Goal: Task Accomplishment & Management: Use online tool/utility

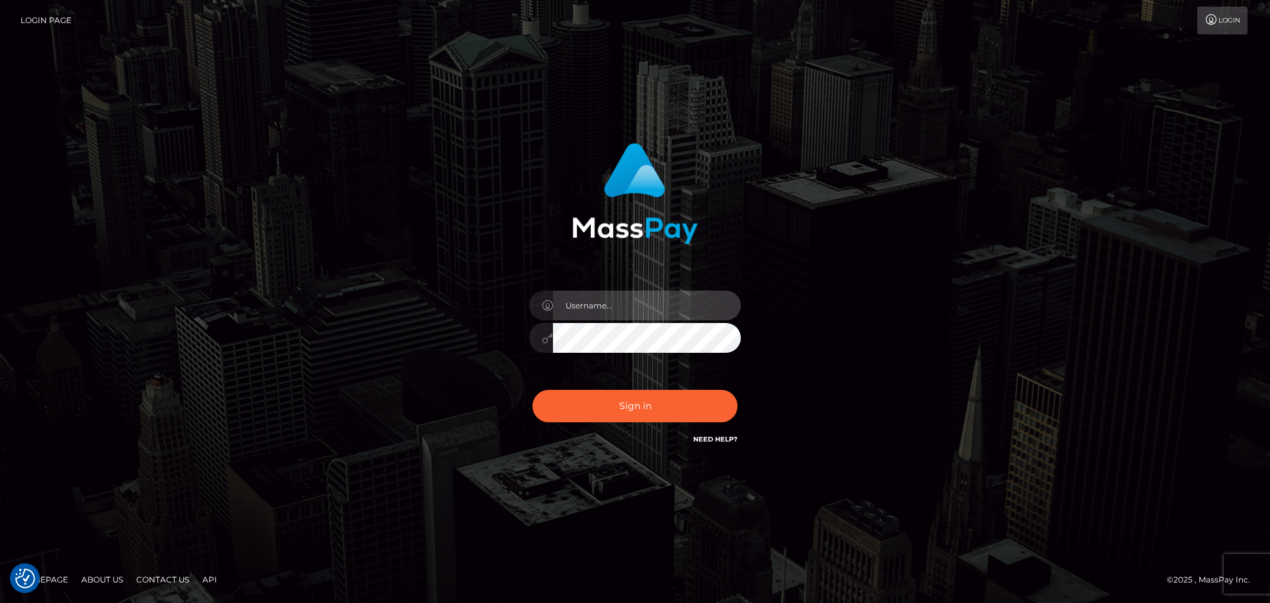
click at [597, 296] on input "text" at bounding box center [647, 305] width 188 height 30
type input "wb.le-vel"
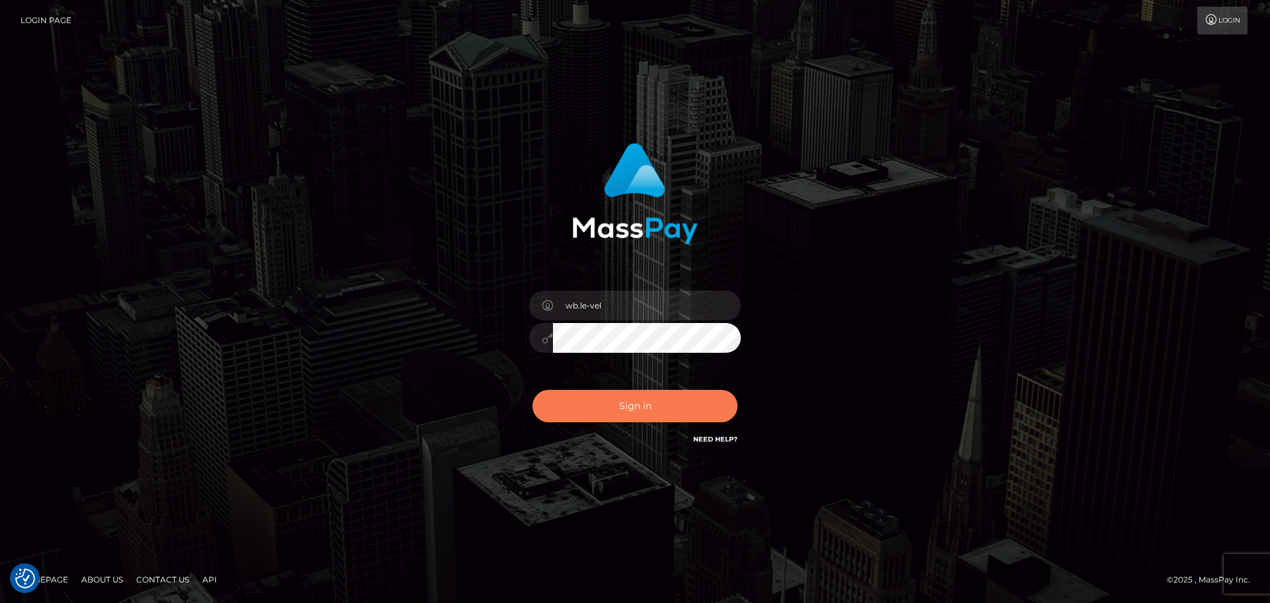
click at [614, 408] on button "Sign in" at bounding box center [635, 406] width 205 height 32
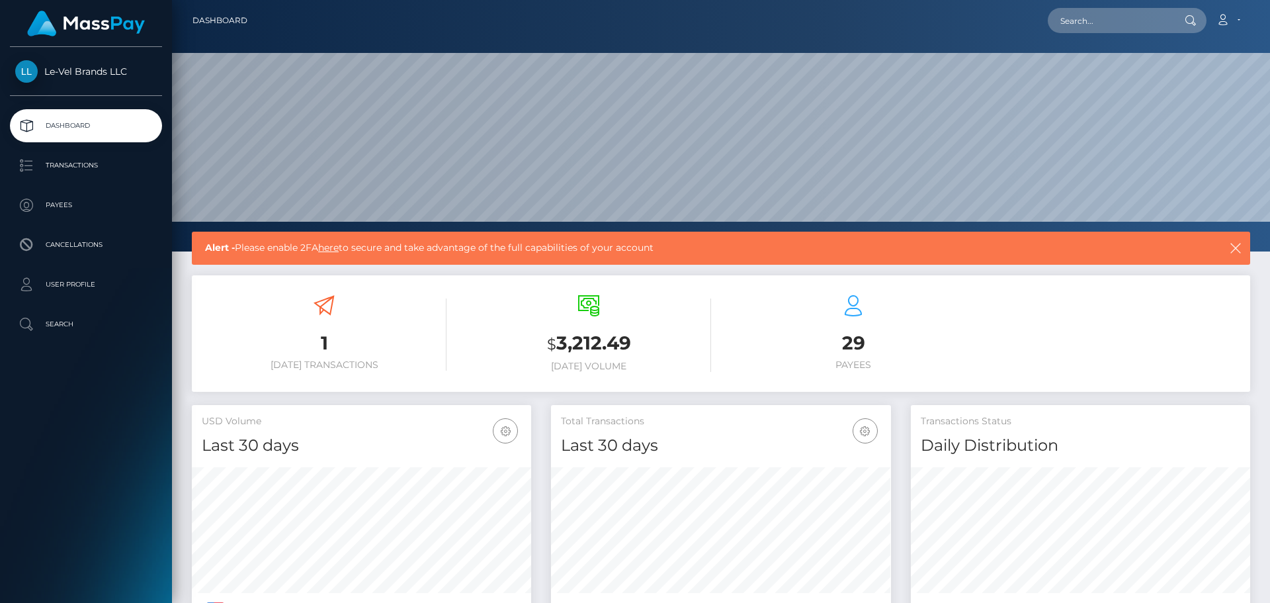
scroll to position [235, 340]
click at [103, 204] on p "Payees" at bounding box center [86, 205] width 142 height 20
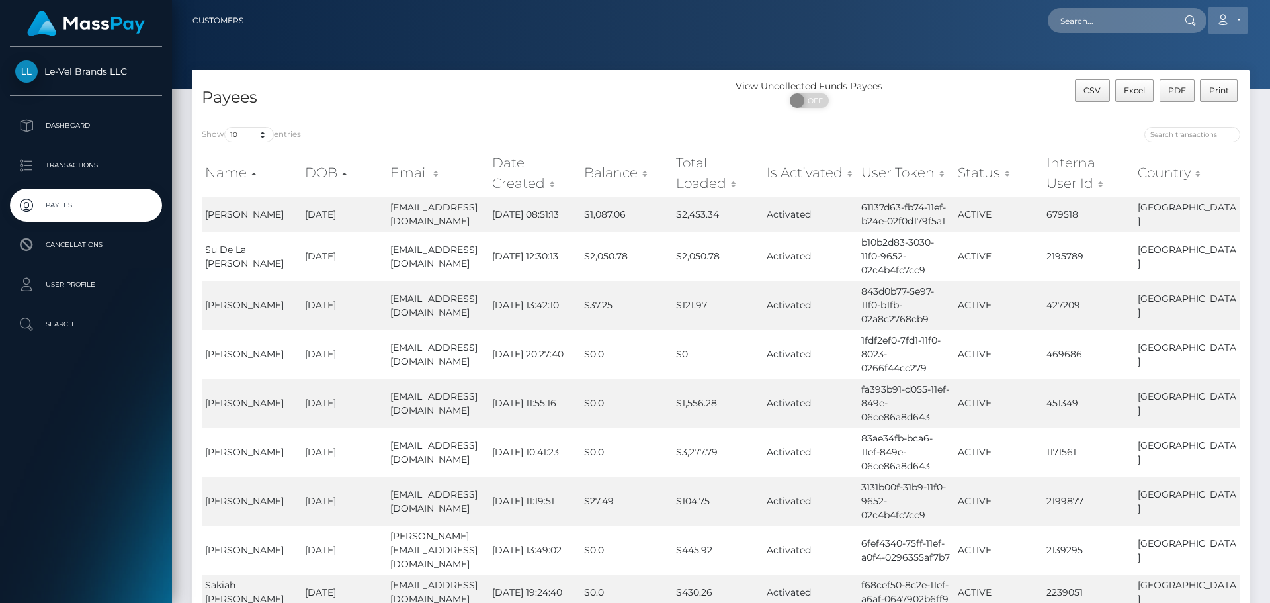
click at [1230, 24] on icon at bounding box center [1223, 20] width 14 height 11
click at [1205, 83] on link "Logout" at bounding box center [1197, 85] width 106 height 24
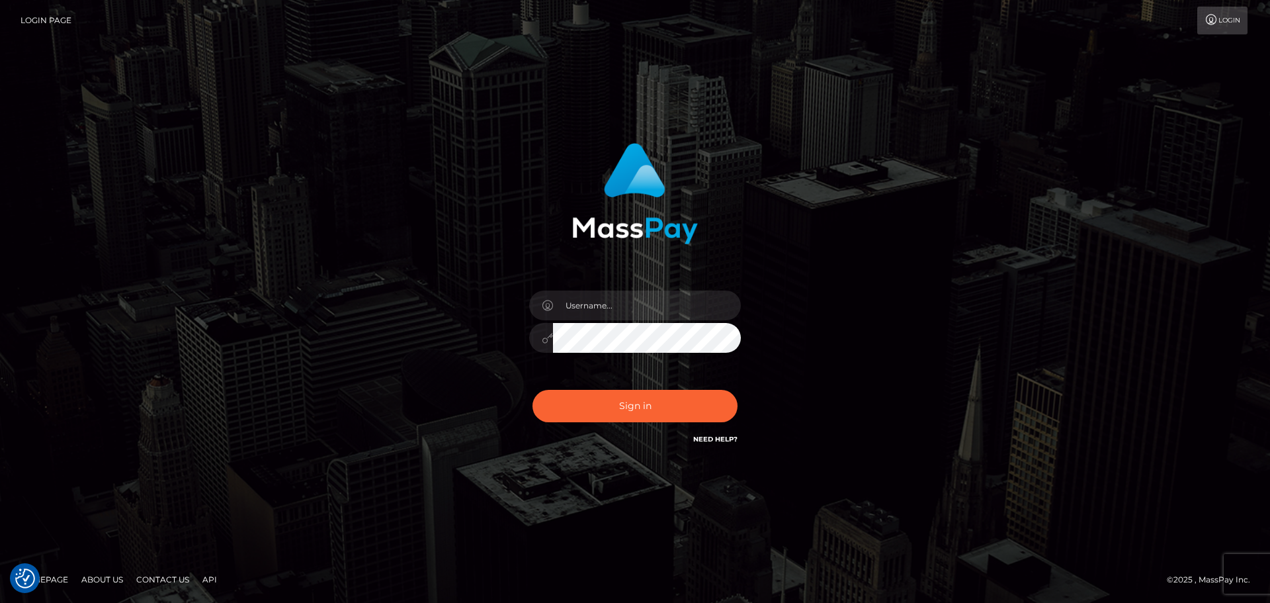
type input "wb.le-vel.cad"
click at [640, 410] on button "Sign in" at bounding box center [635, 406] width 205 height 32
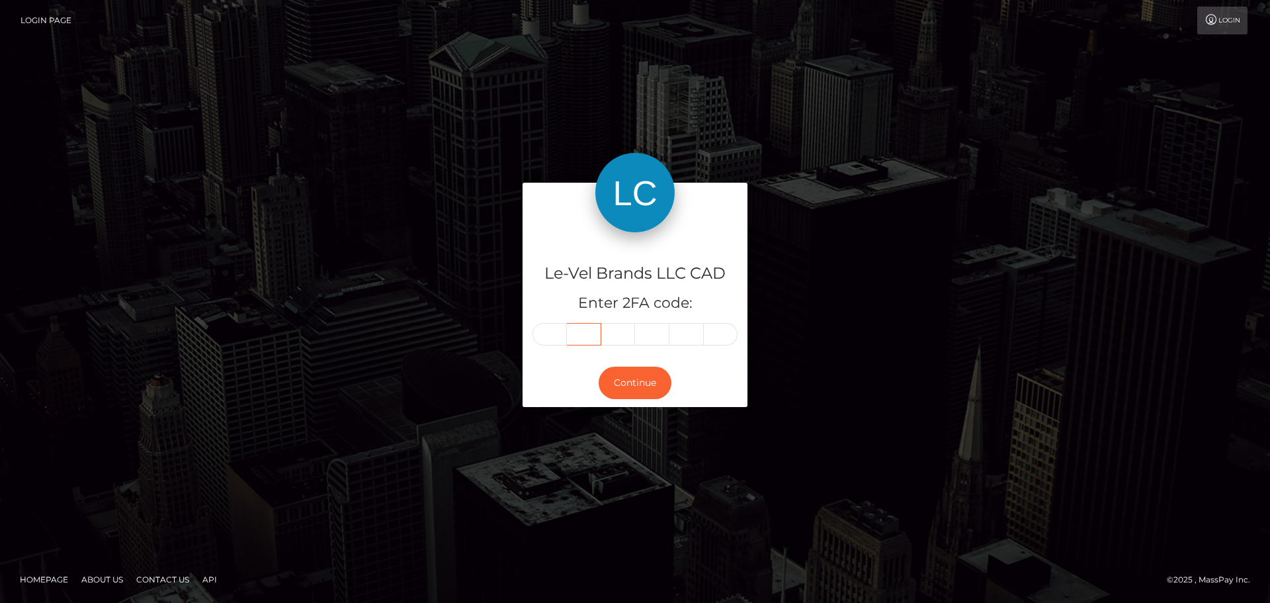
type input "3"
type input "8"
type input "0"
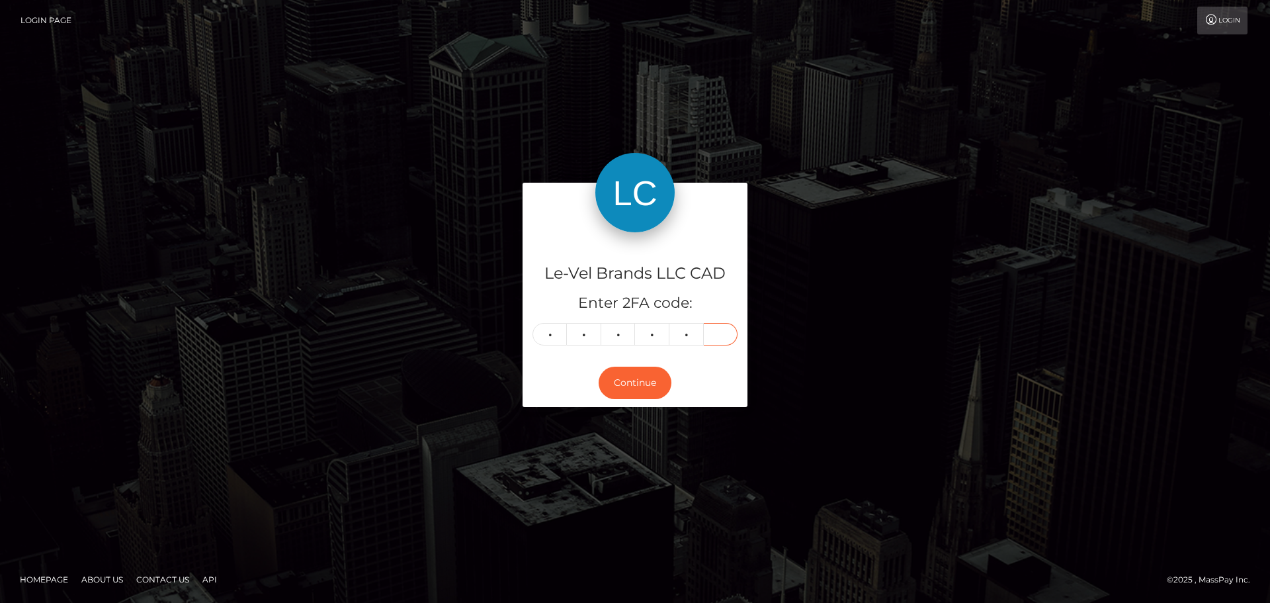
type input "0"
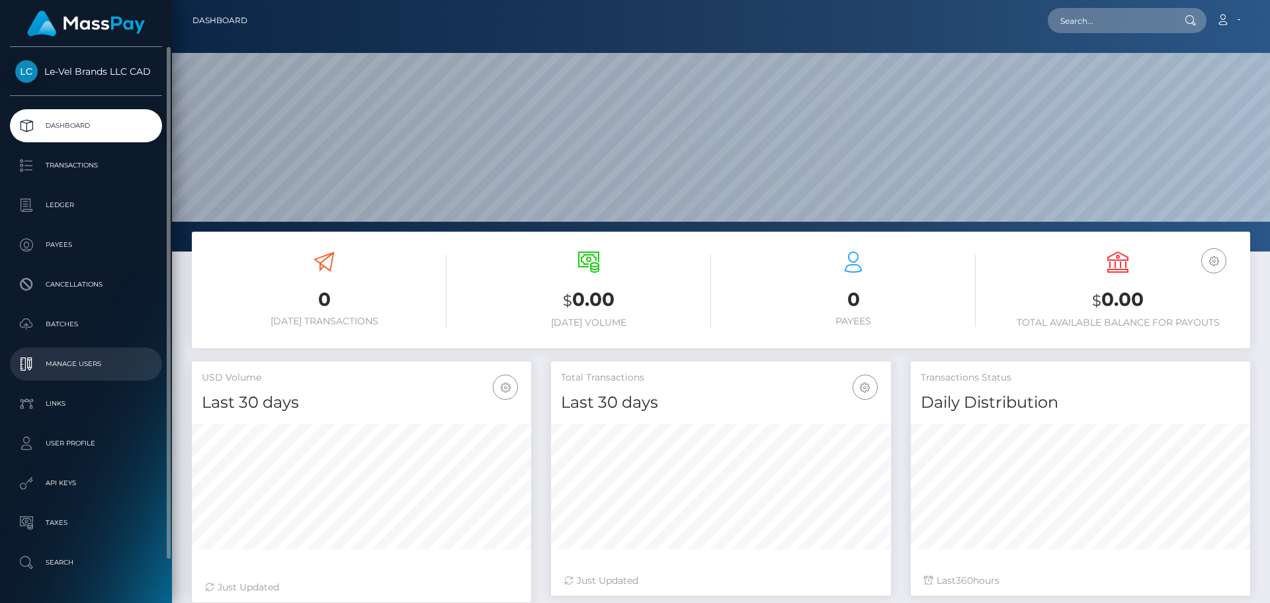
scroll to position [45, 0]
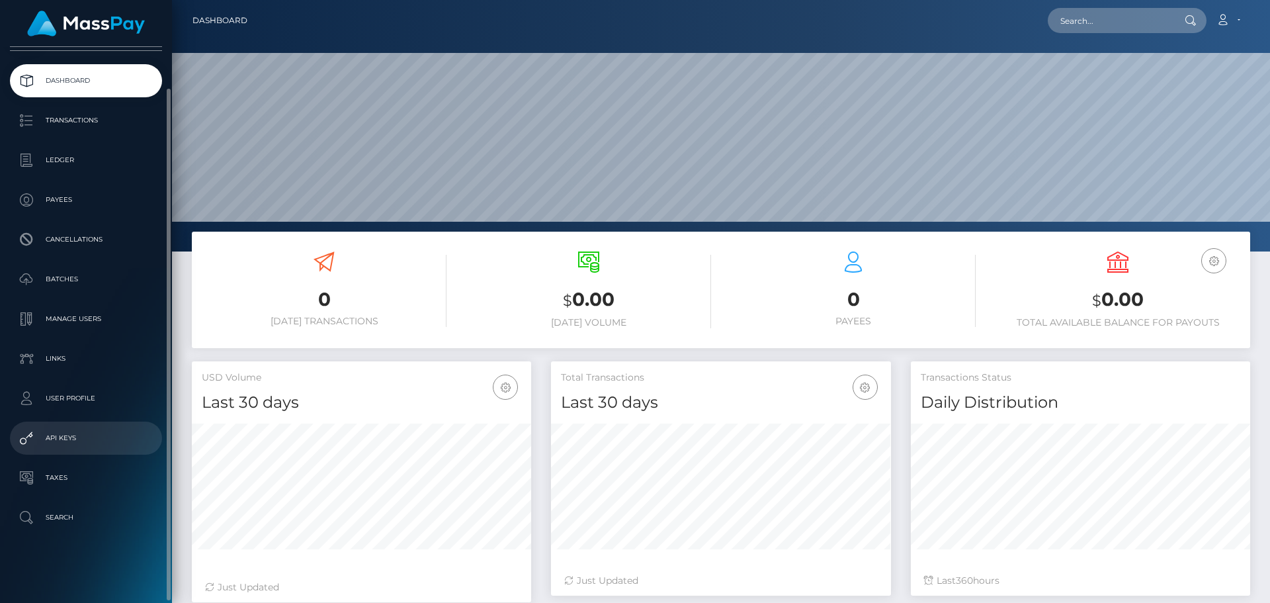
click at [89, 445] on p "API Keys" at bounding box center [86, 438] width 142 height 20
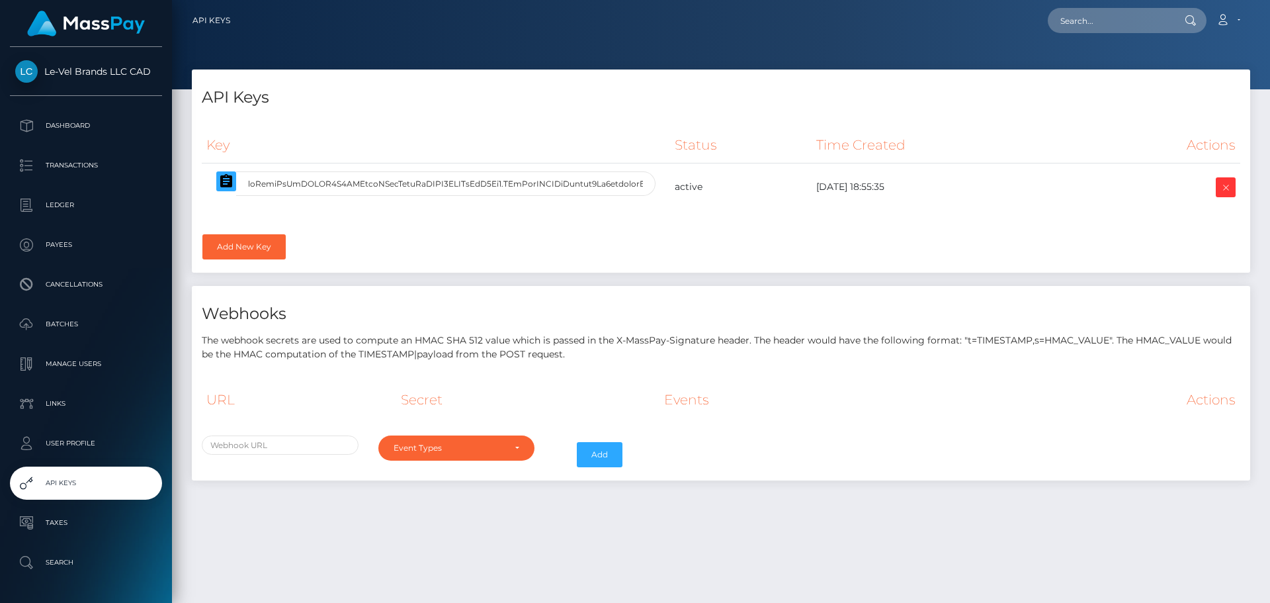
select select
click at [306, 449] on input "text" at bounding box center [280, 444] width 157 height 19
paste input "https://api-gateway-payment.le-vel.com/api/v1/commissions/masspay/webhooks/stat…"
type input "https://api-gateway-payment.le-vel.com/api/v1/commissions/masspay/webhooks/stat…"
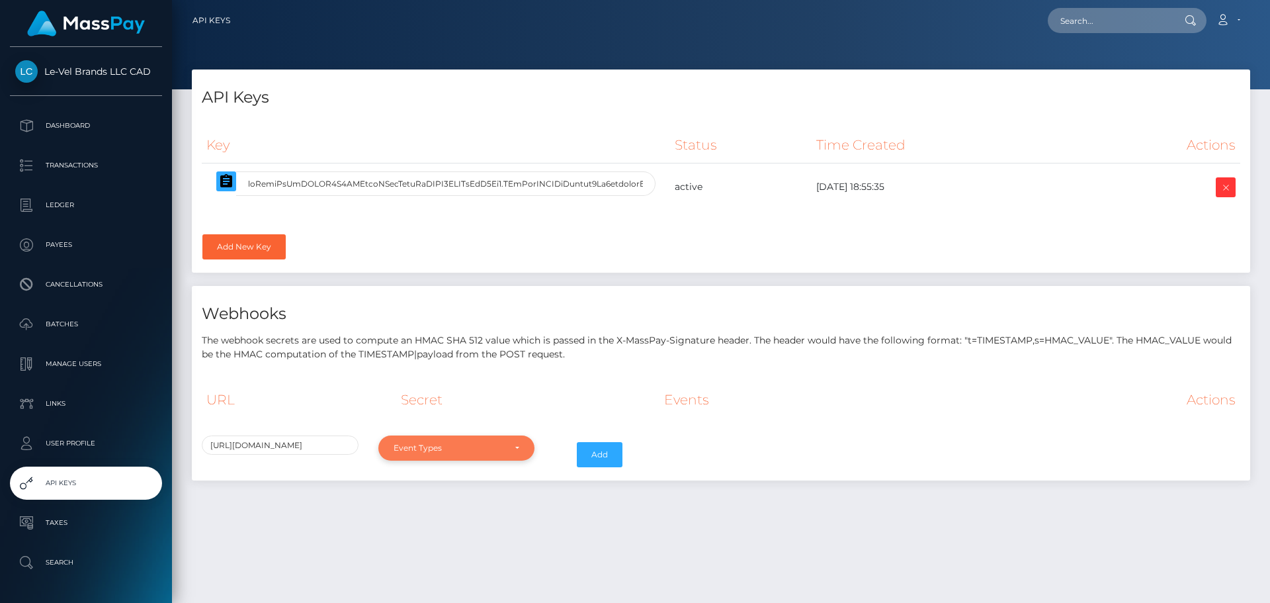
click at [451, 444] on div "Event Types" at bounding box center [449, 448] width 111 height 11
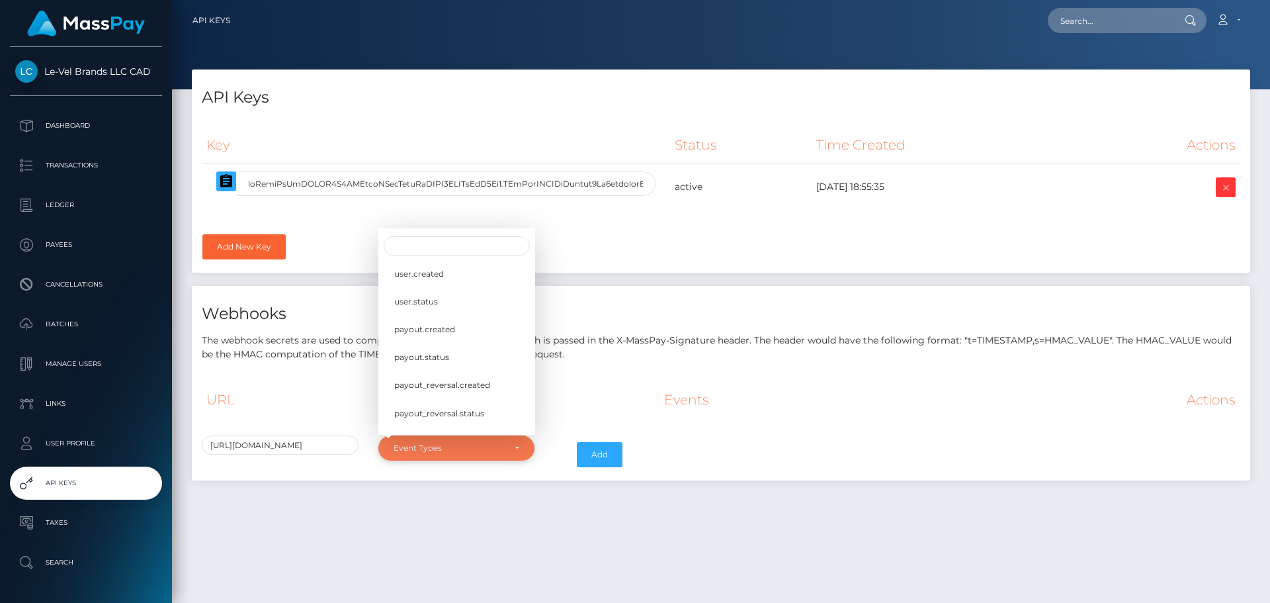
scroll to position [0, 0]
click at [431, 270] on span "user.created" at bounding box center [419, 273] width 50 height 12
select select "user.created"
click at [435, 301] on span "user.status" at bounding box center [416, 301] width 44 height 12
click at [486, 340] on link "payout.created" at bounding box center [456, 329] width 157 height 24
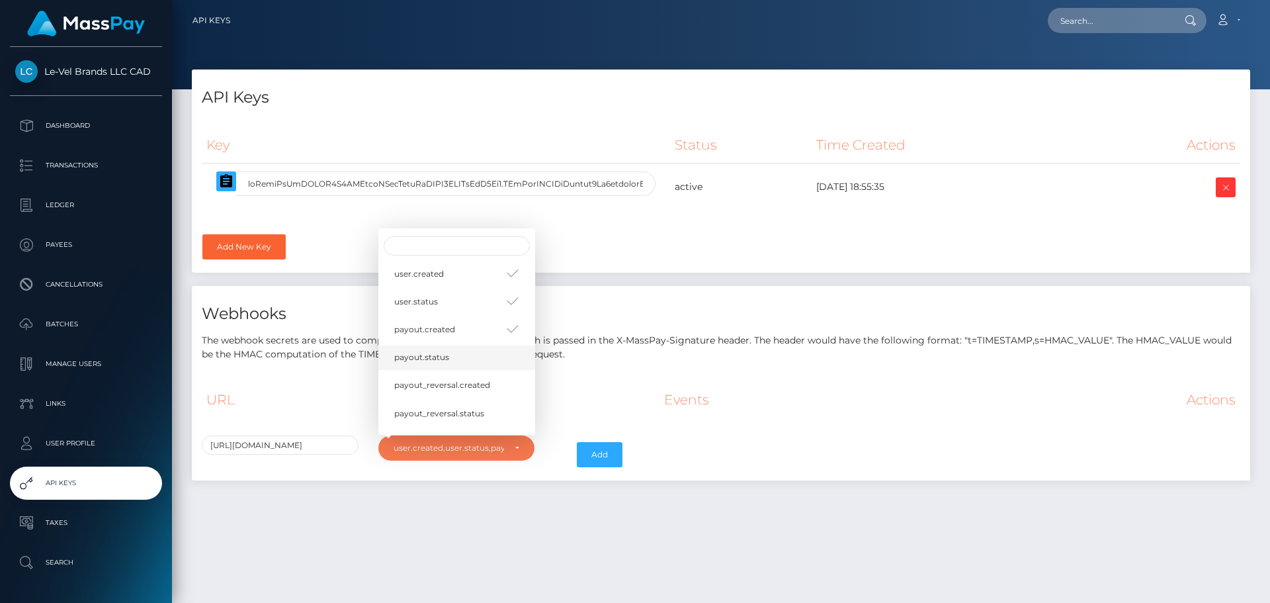
click at [476, 365] on link "payout.status" at bounding box center [456, 357] width 157 height 24
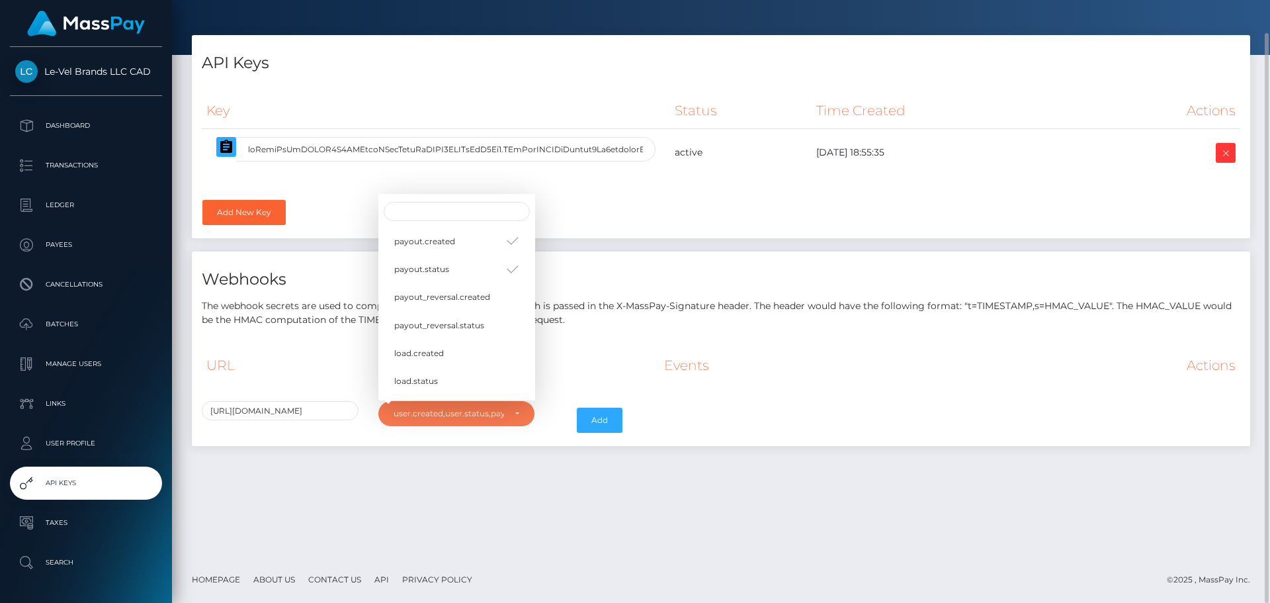
scroll to position [79, 0]
click at [486, 331] on link "load.created" at bounding box center [456, 327] width 157 height 24
click at [476, 355] on link "load.status" at bounding box center [456, 355] width 157 height 24
click at [482, 386] on link "load.reversed" at bounding box center [456, 382] width 157 height 24
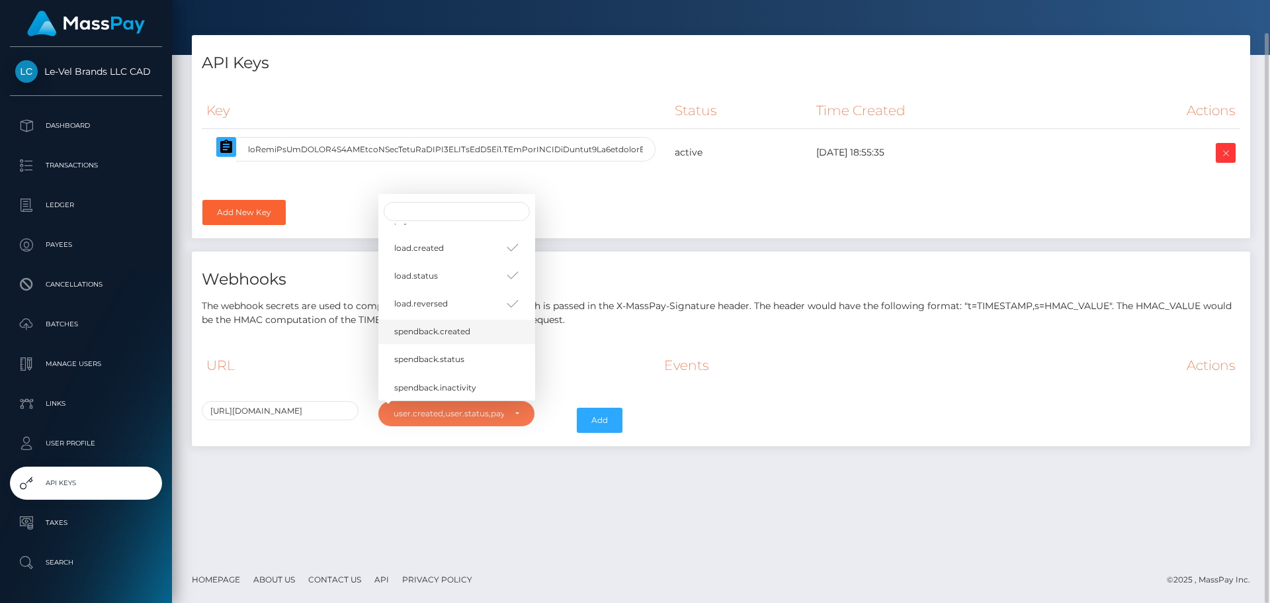
click at [493, 338] on link "spendback.created" at bounding box center [456, 331] width 157 height 24
click at [490, 359] on link "spendback.status" at bounding box center [456, 359] width 157 height 24
click at [498, 365] on link "spendback.inactivity" at bounding box center [456, 361] width 157 height 24
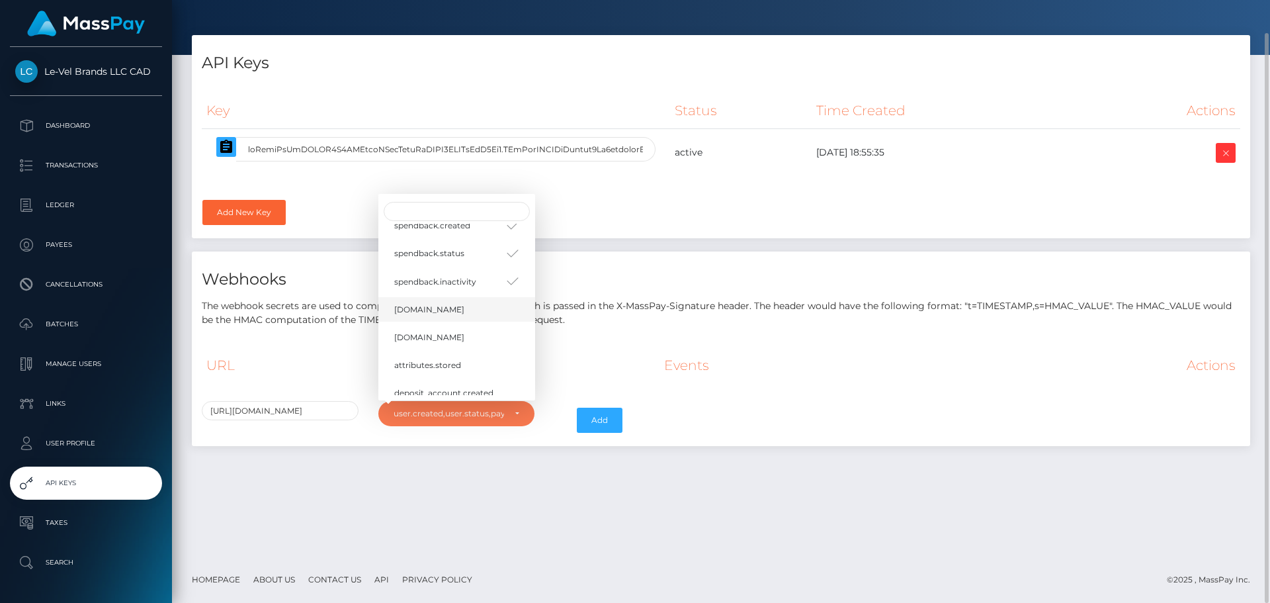
click at [469, 312] on link "kyc.id" at bounding box center [456, 309] width 157 height 24
click at [497, 370] on link "attributes.stored" at bounding box center [456, 365] width 157 height 24
click at [484, 300] on span "deposit_account.created" at bounding box center [443, 298] width 99 height 12
click at [488, 323] on link "business.created" at bounding box center [456, 326] width 157 height 24
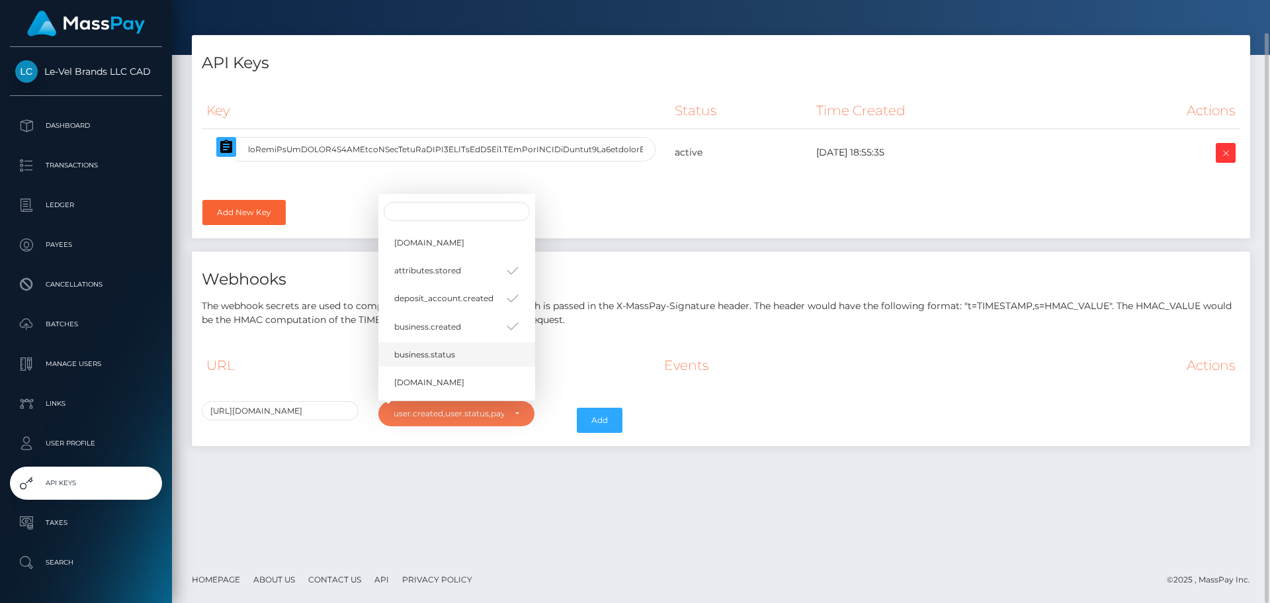
click at [489, 351] on link "business.status" at bounding box center [456, 354] width 157 height 24
click at [583, 358] on th "Secret" at bounding box center [527, 365] width 263 height 36
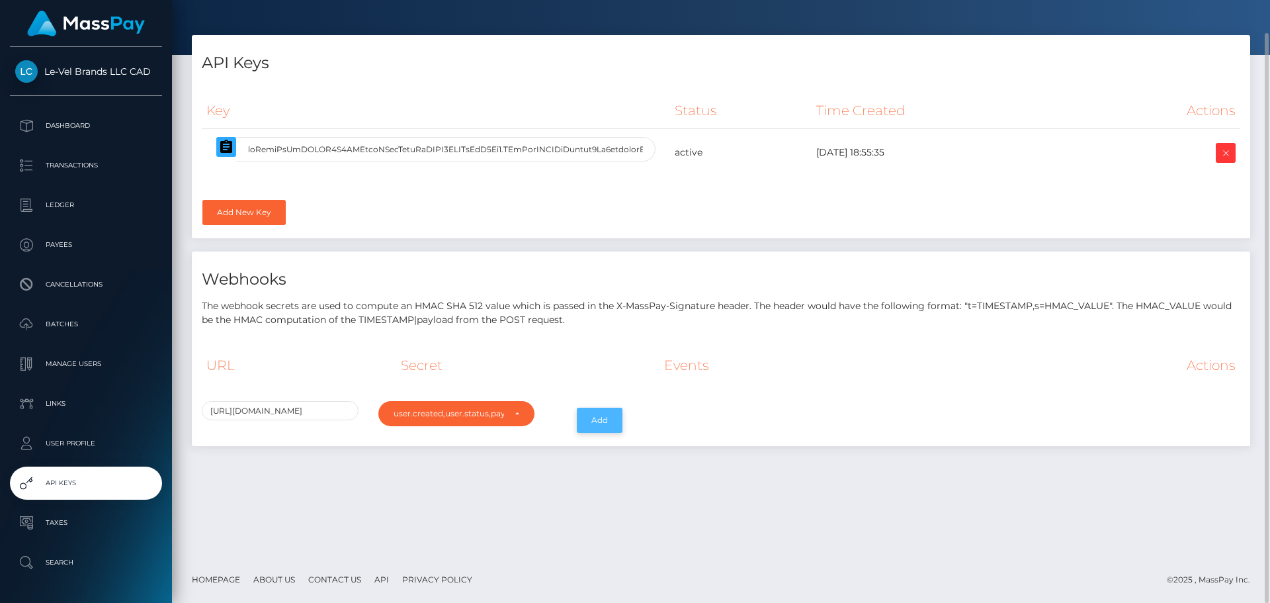
click at [587, 420] on button "Add" at bounding box center [600, 420] width 46 height 25
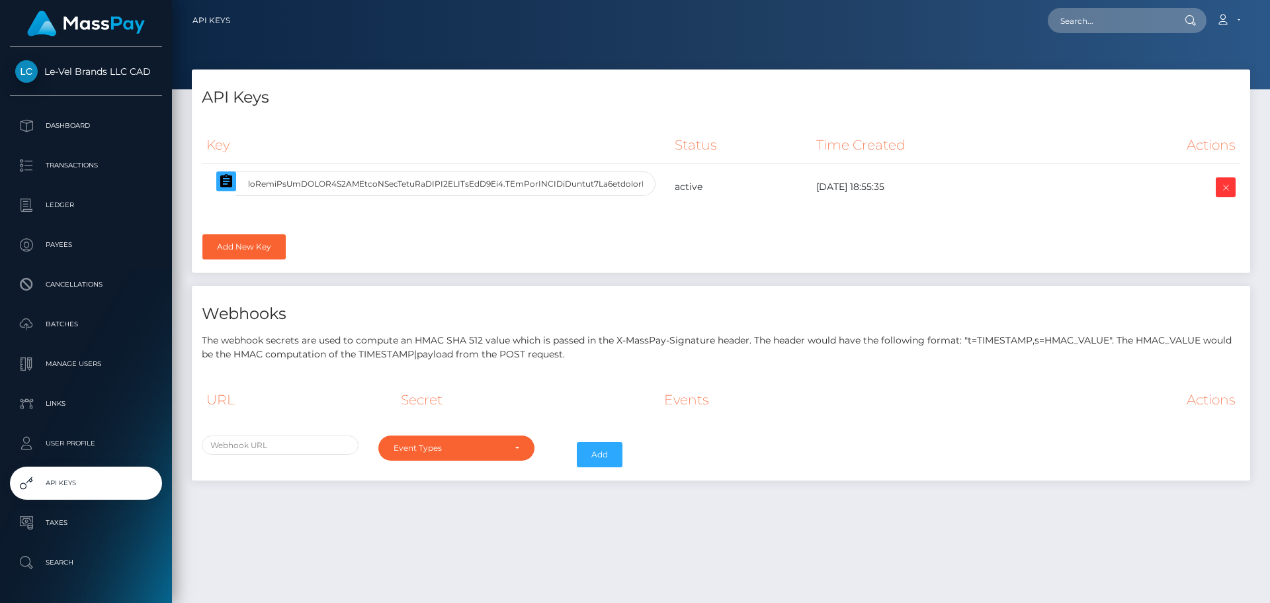
select select
click at [1230, 21] on icon at bounding box center [1223, 20] width 14 height 11
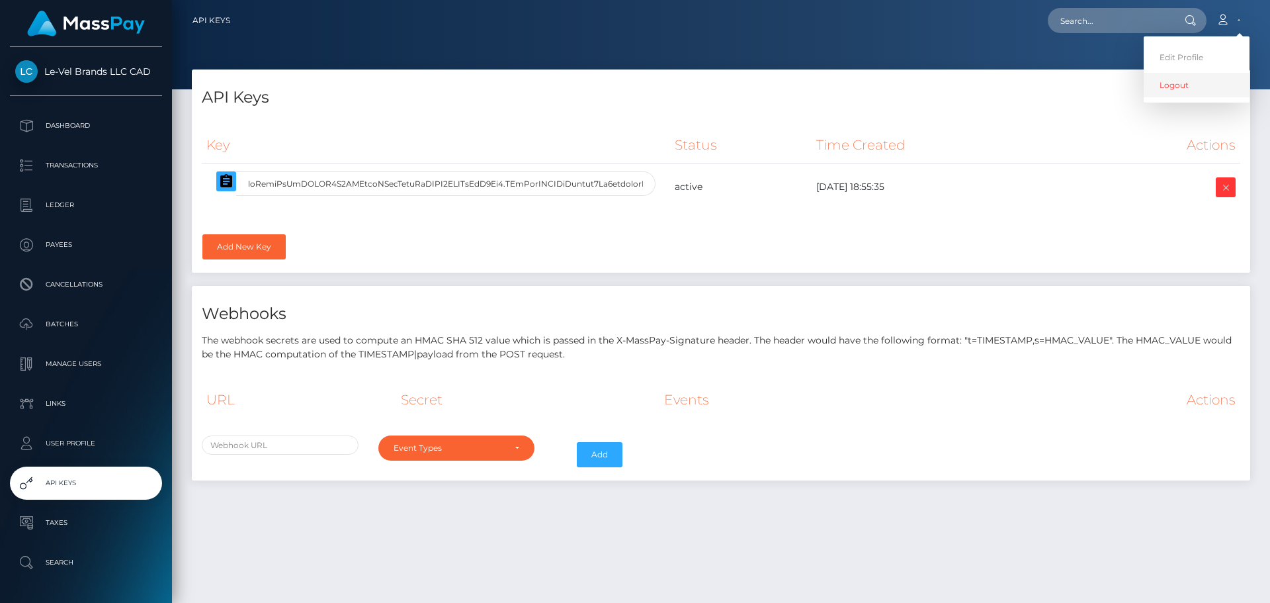
click at [1163, 83] on link "Logout" at bounding box center [1197, 85] width 106 height 24
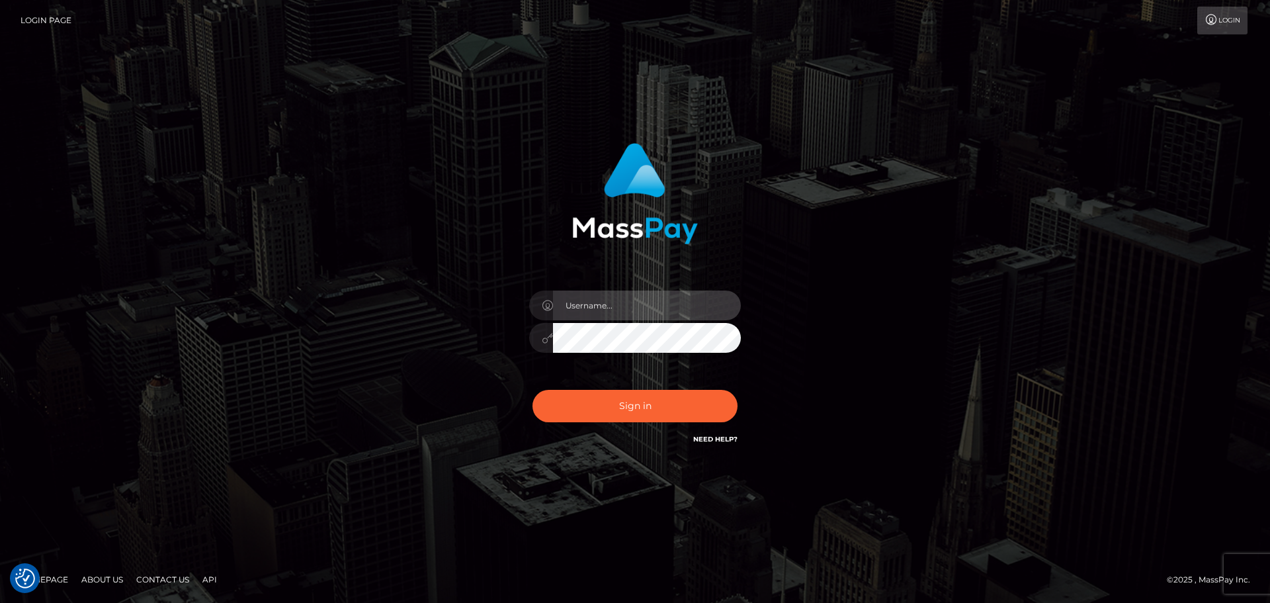
click at [646, 316] on input "text" at bounding box center [647, 305] width 188 height 30
type input "wb.le-vel"
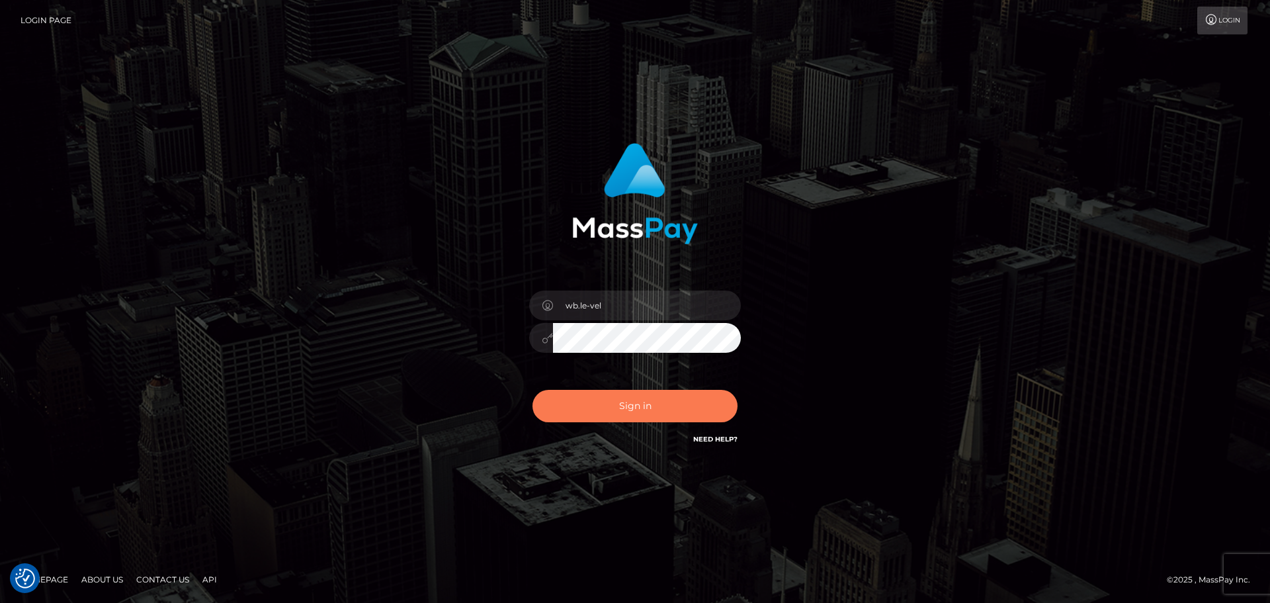
click at [616, 408] on button "Sign in" at bounding box center [635, 406] width 205 height 32
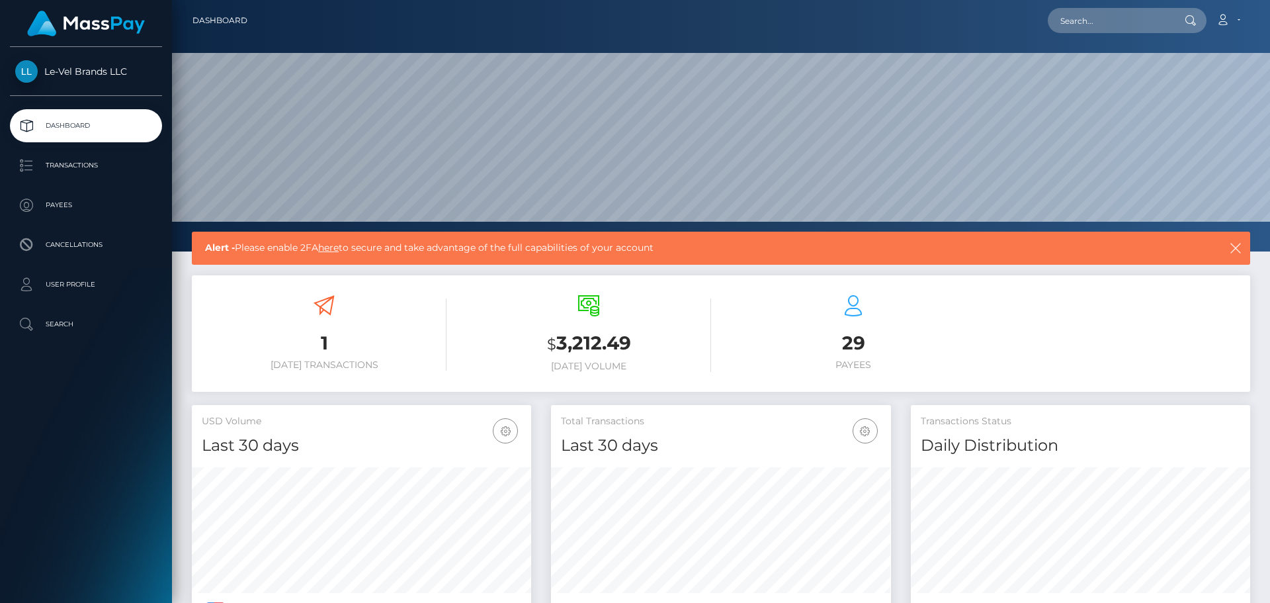
scroll to position [235, 340]
click at [338, 251] on link "here" at bounding box center [328, 247] width 21 height 12
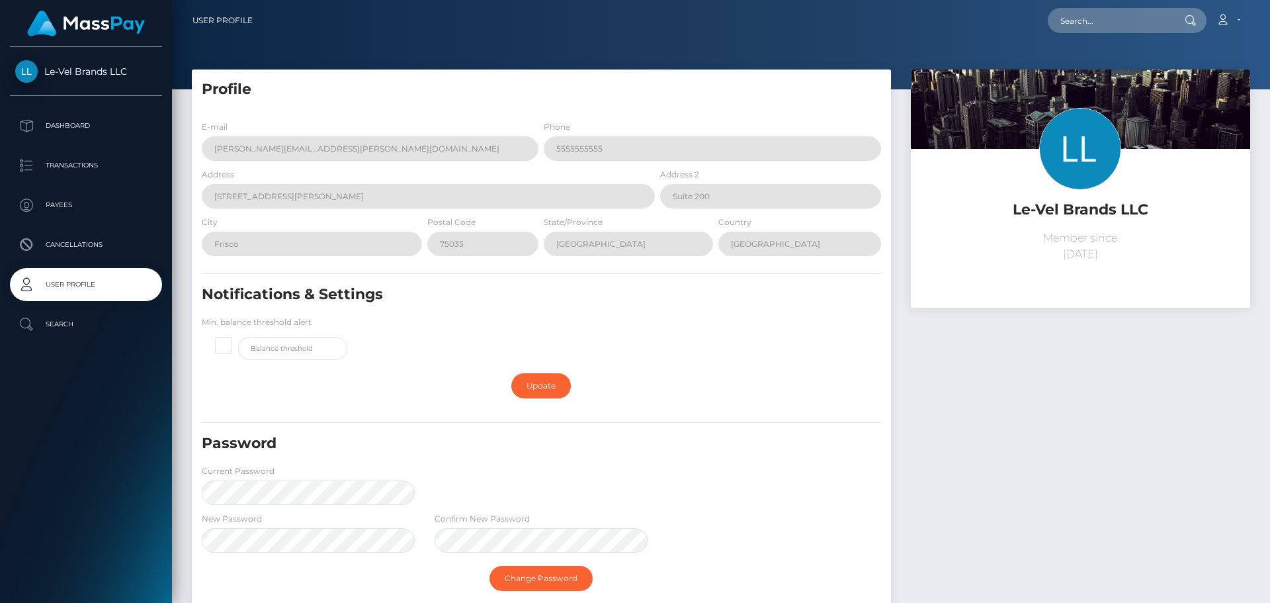
scroll to position [132, 0]
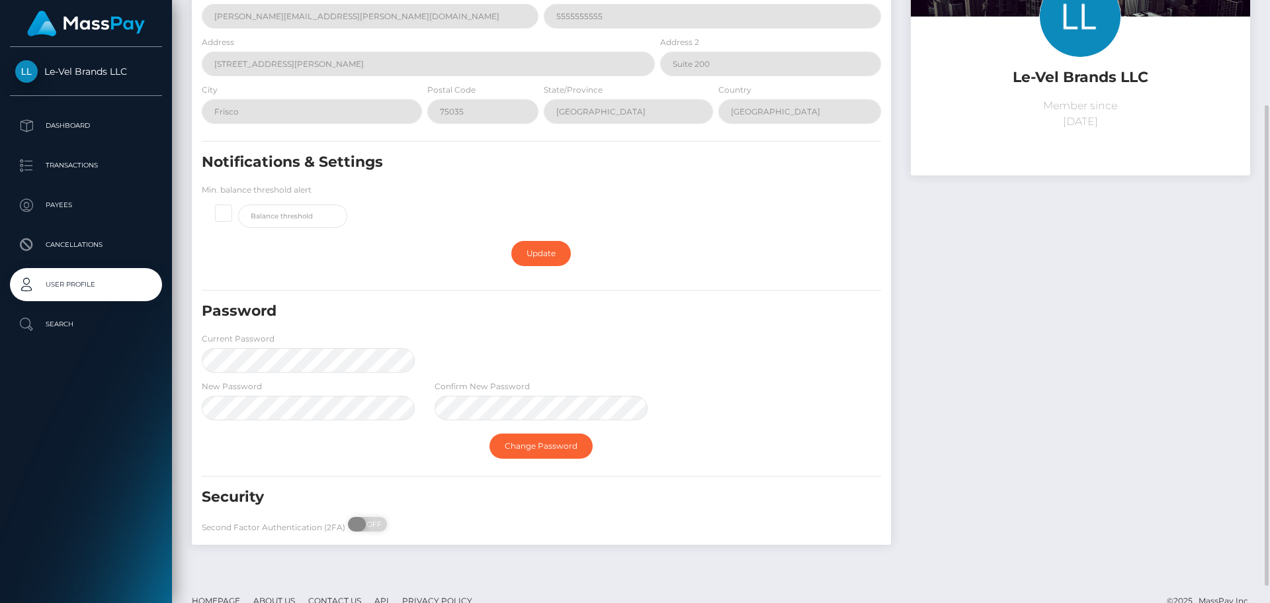
click at [368, 525] on span "OFF" at bounding box center [371, 524] width 33 height 15
checkbox input "true"
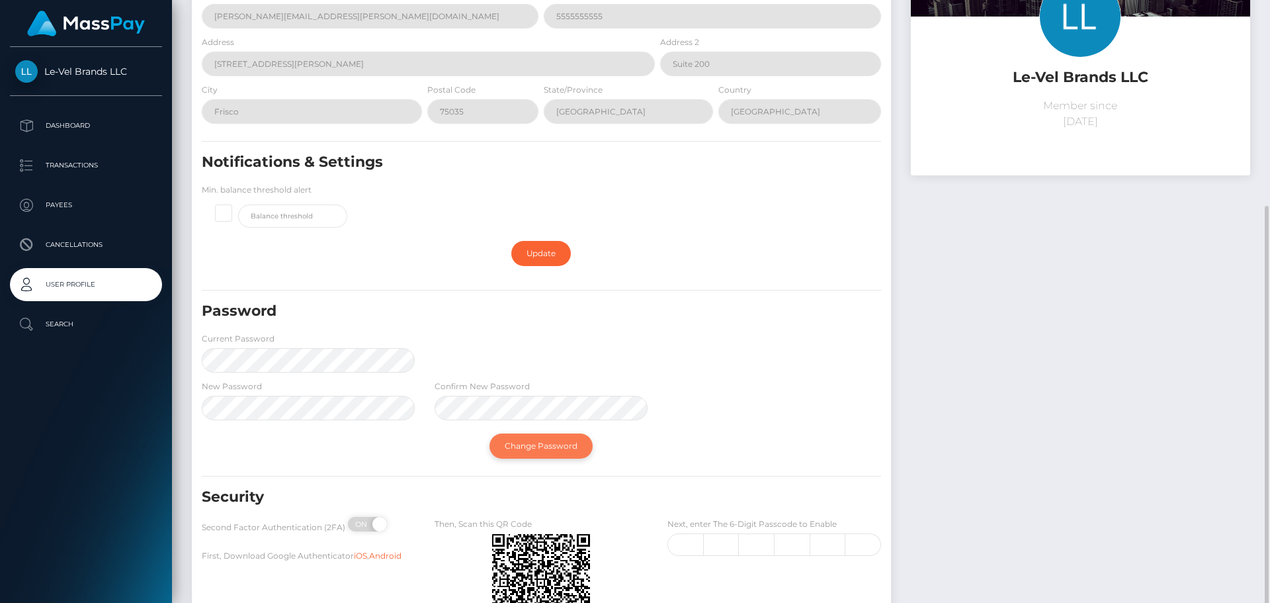
scroll to position [255, 0]
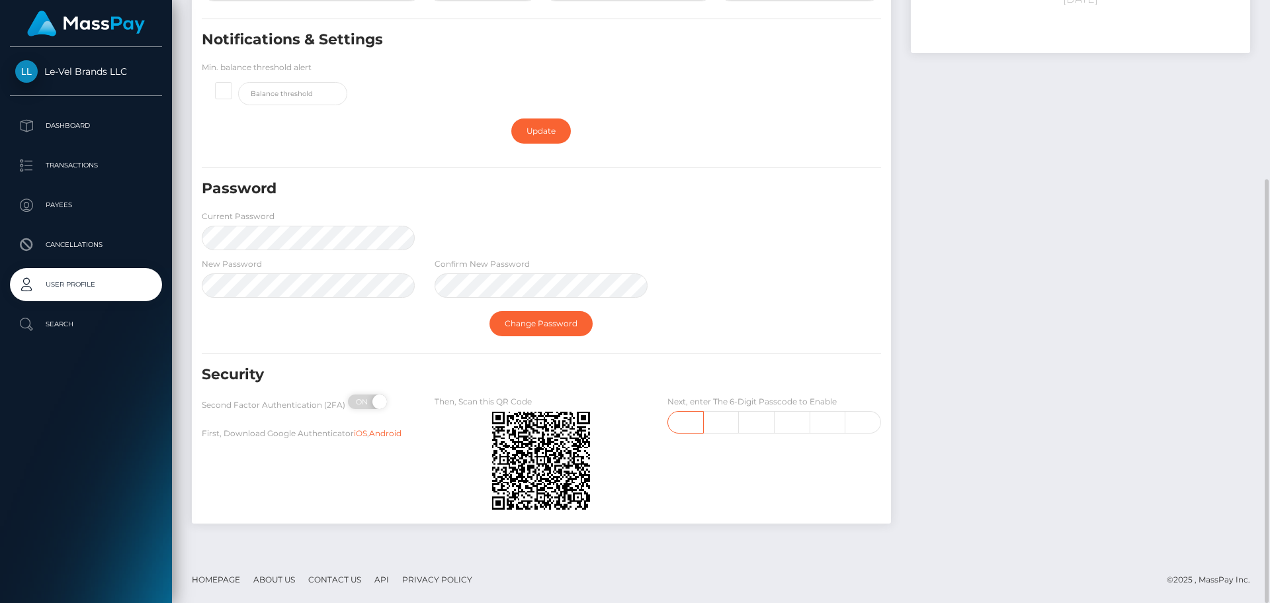
click at [677, 432] on input "text" at bounding box center [685, 422] width 36 height 22
type input "5"
type input "1"
type input "2"
type input "5"
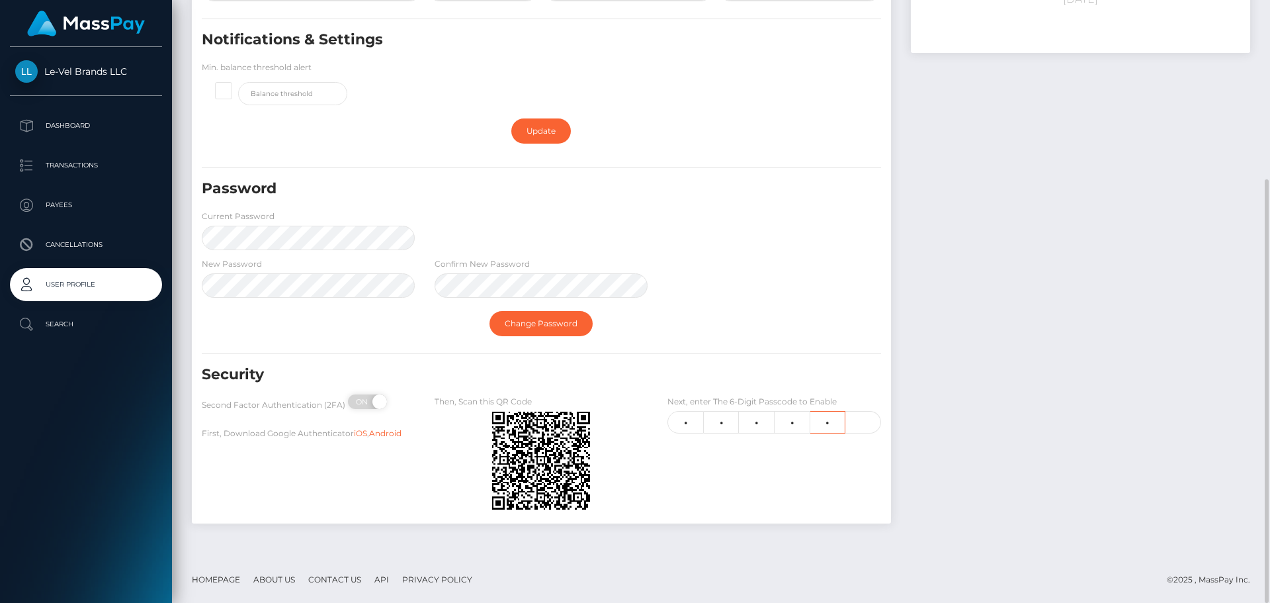
type input "1"
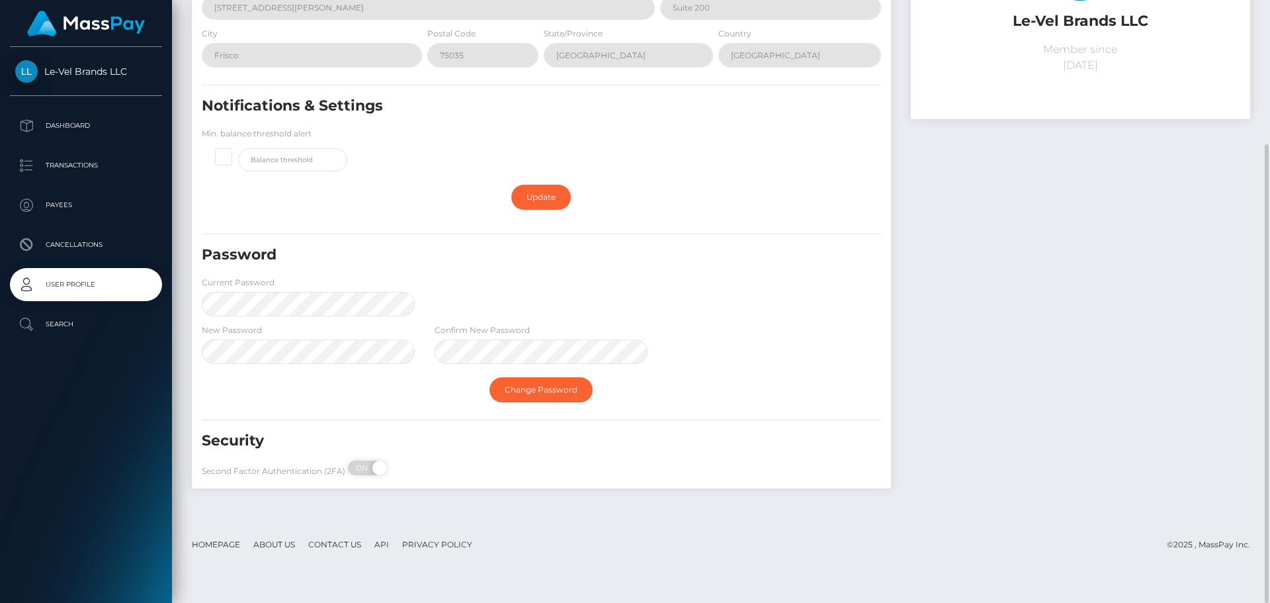
scroll to position [0, 0]
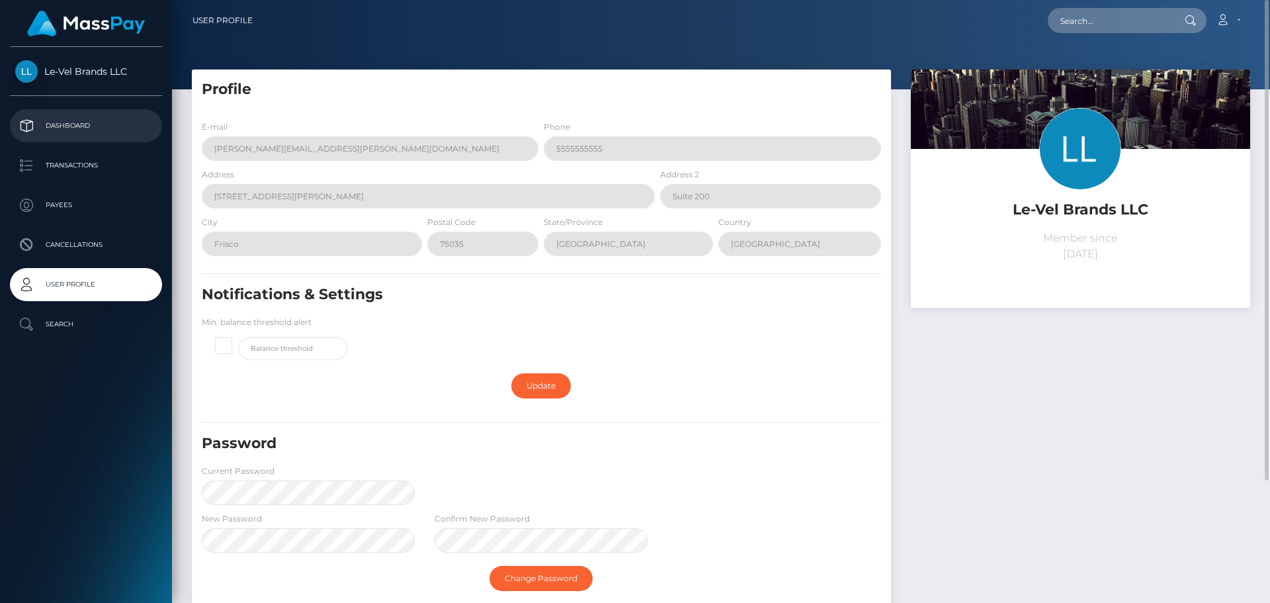
click at [110, 128] on p "Dashboard" at bounding box center [86, 126] width 142 height 20
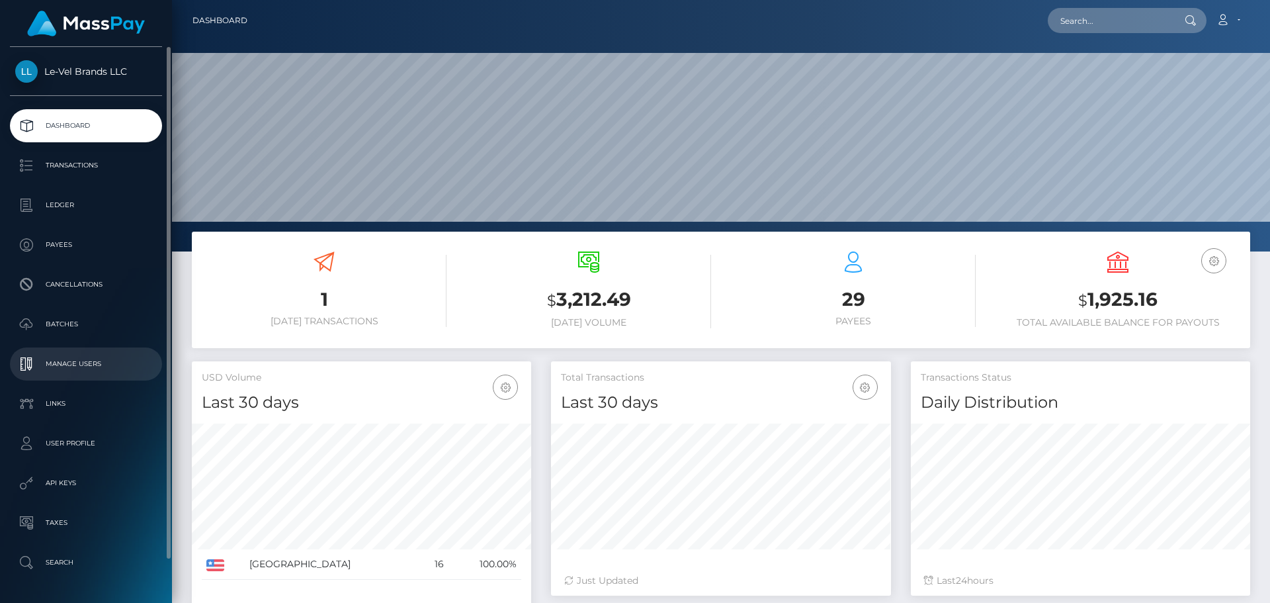
scroll to position [235, 340]
click at [85, 478] on p "API Keys" at bounding box center [86, 483] width 142 height 20
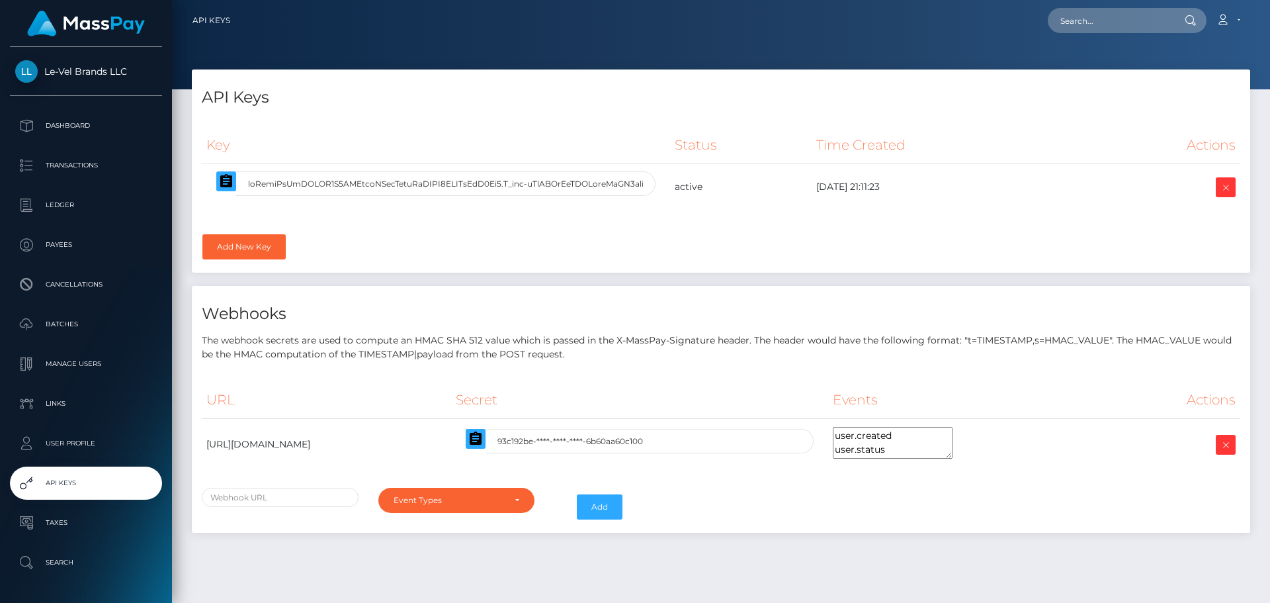
select select
click at [451, 450] on td "[URL][DOMAIN_NAME]" at bounding box center [326, 444] width 249 height 52
click at [451, 439] on td "https://api-gateway-payment.le-vel.com/api/v1/commissions/masspay/webhooks/stat…" at bounding box center [326, 444] width 249 height 52
drag, startPoint x: 656, startPoint y: 444, endPoint x: 203, endPoint y: 430, distance: 452.7
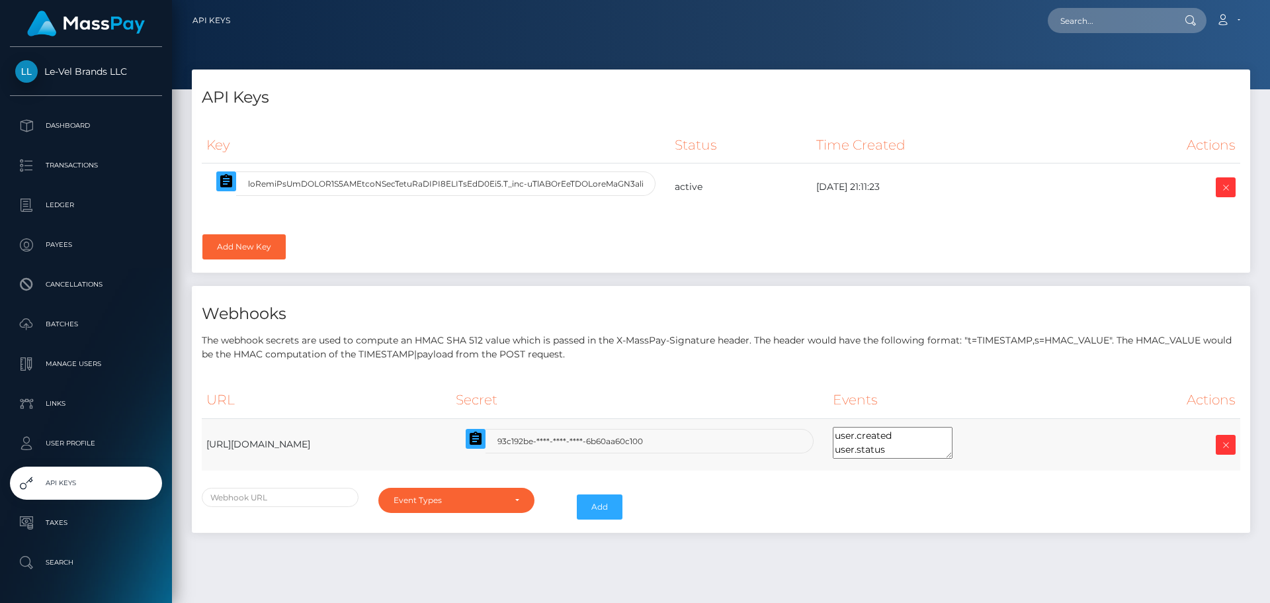
click at [203, 430] on td "https://api-gateway-payment.le-vel.com/api/v1/commissions/masspay/webhooks/stat…" at bounding box center [326, 444] width 249 height 52
copy td "https://api-gateway-payment.le-vel.com/api/v1/commissions/masspay/webhooks/stat…"
click at [1112, 468] on td "user.created user.status payout.created payout.status load.created load.status …" at bounding box center [970, 444] width 284 height 52
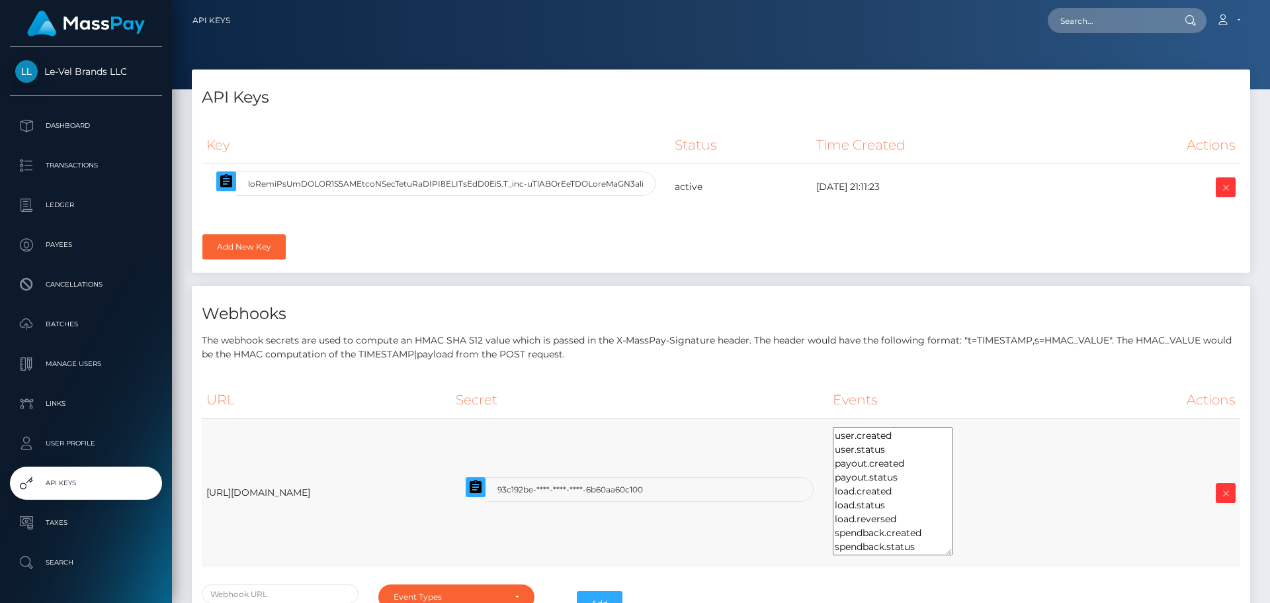
drag, startPoint x: 1123, startPoint y: 456, endPoint x: 1137, endPoint y: 552, distance: 97.7
click at [1112, 552] on td "user.created user.status payout.created payout.status load.created load.status …" at bounding box center [970, 492] width 284 height 149
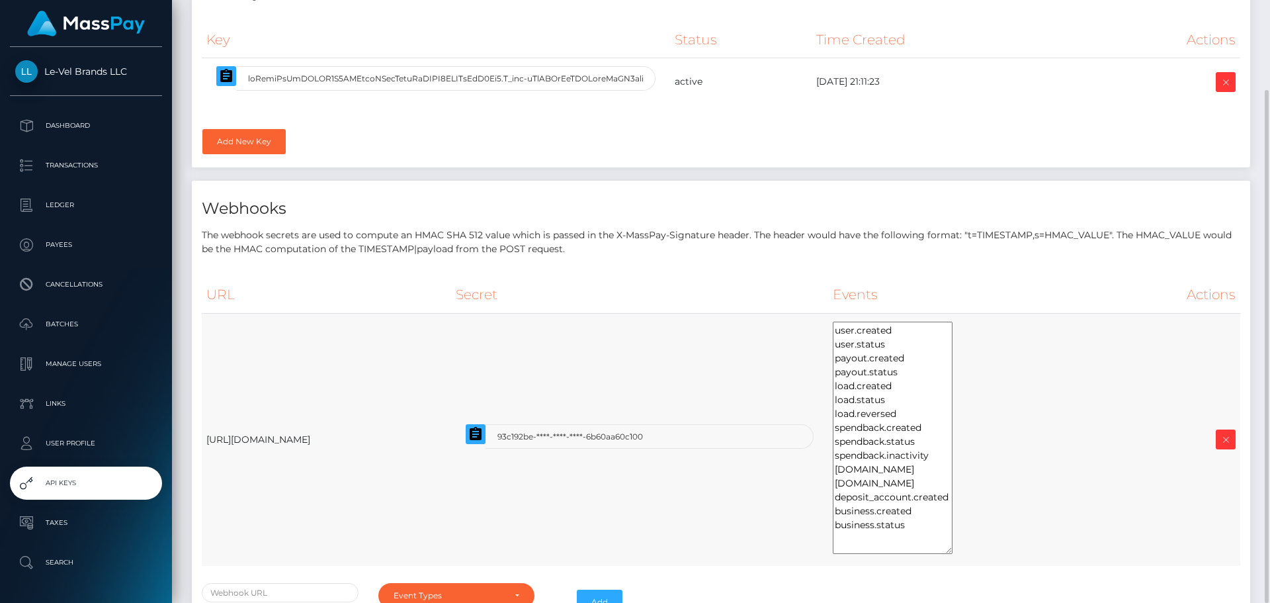
drag, startPoint x: 1119, startPoint y: 444, endPoint x: 1129, endPoint y: 548, distance: 104.4
click at [1112, 548] on td "user.created user.status payout.created payout.status load.created load.status …" at bounding box center [970, 439] width 284 height 253
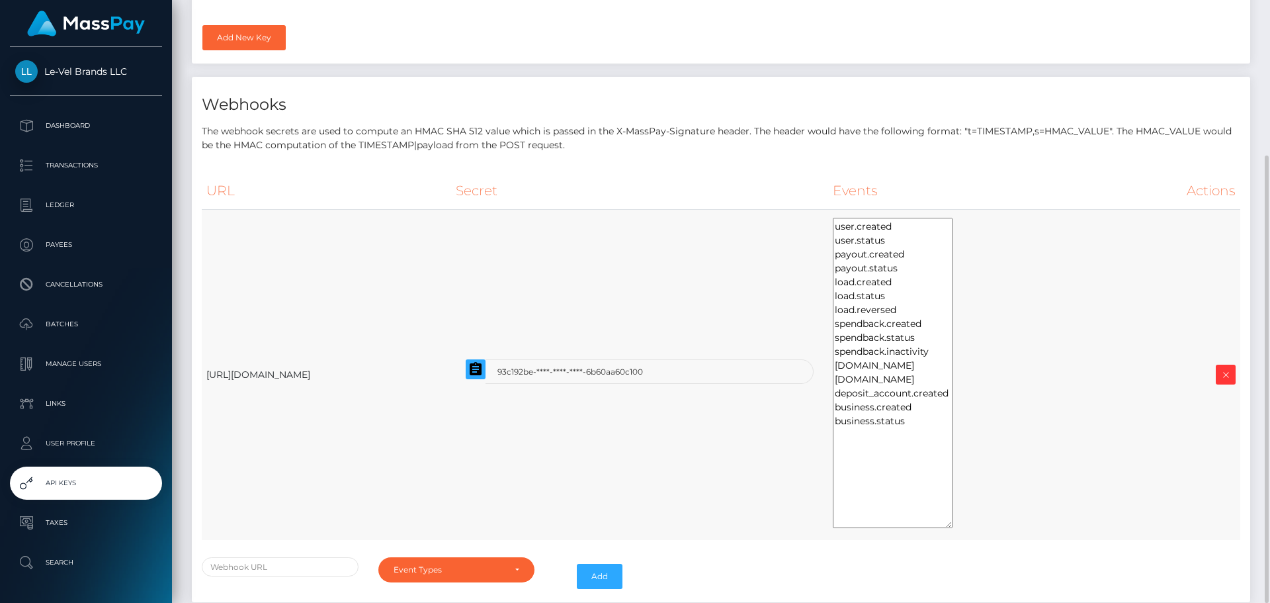
drag, startPoint x: 1117, startPoint y: 447, endPoint x: 1117, endPoint y: 526, distance: 78.7
click at [953, 526] on textarea "user.created user.status payout.created payout.status load.created load.status …" at bounding box center [893, 373] width 120 height 310
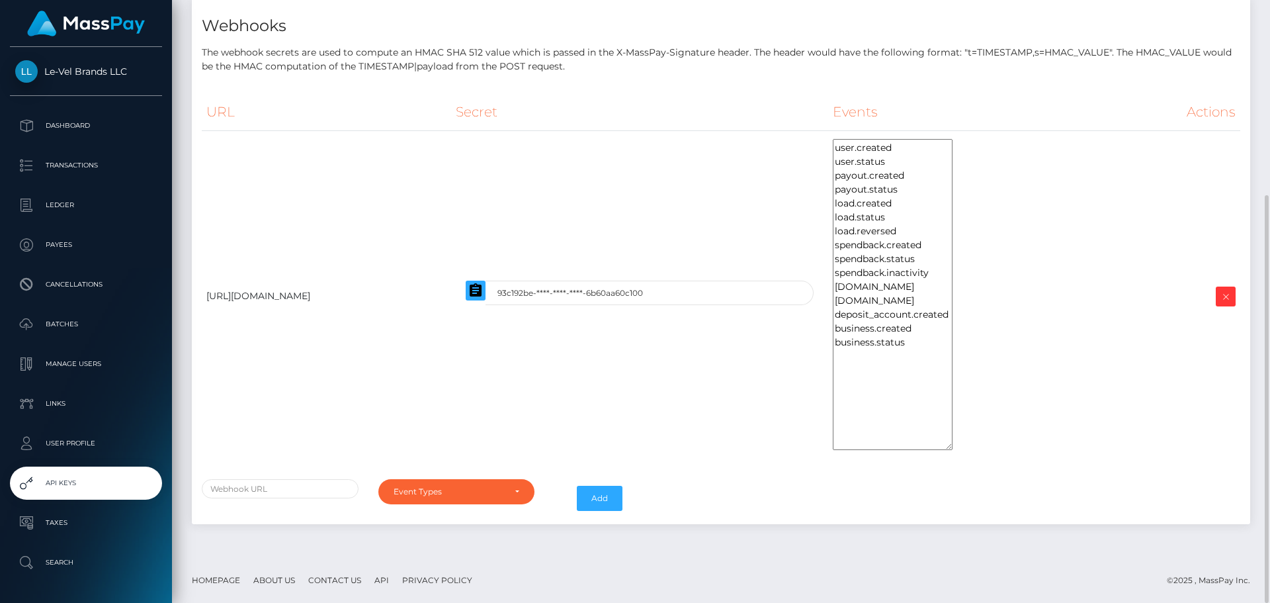
click at [716, 499] on div "user.created user.status payout.created payout.status payout_reversal.created p…" at bounding box center [721, 498] width 1058 height 38
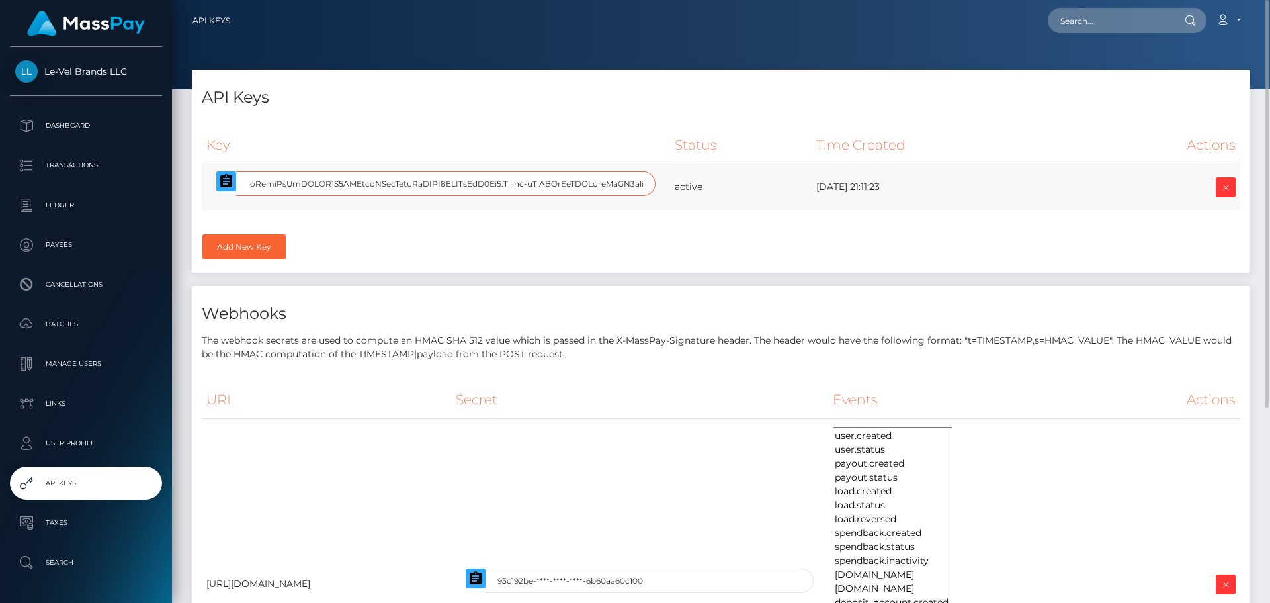
click at [619, 187] on input "text" at bounding box center [445, 183] width 419 height 24
click at [226, 182] on icon "button" at bounding box center [226, 181] width 16 height 16
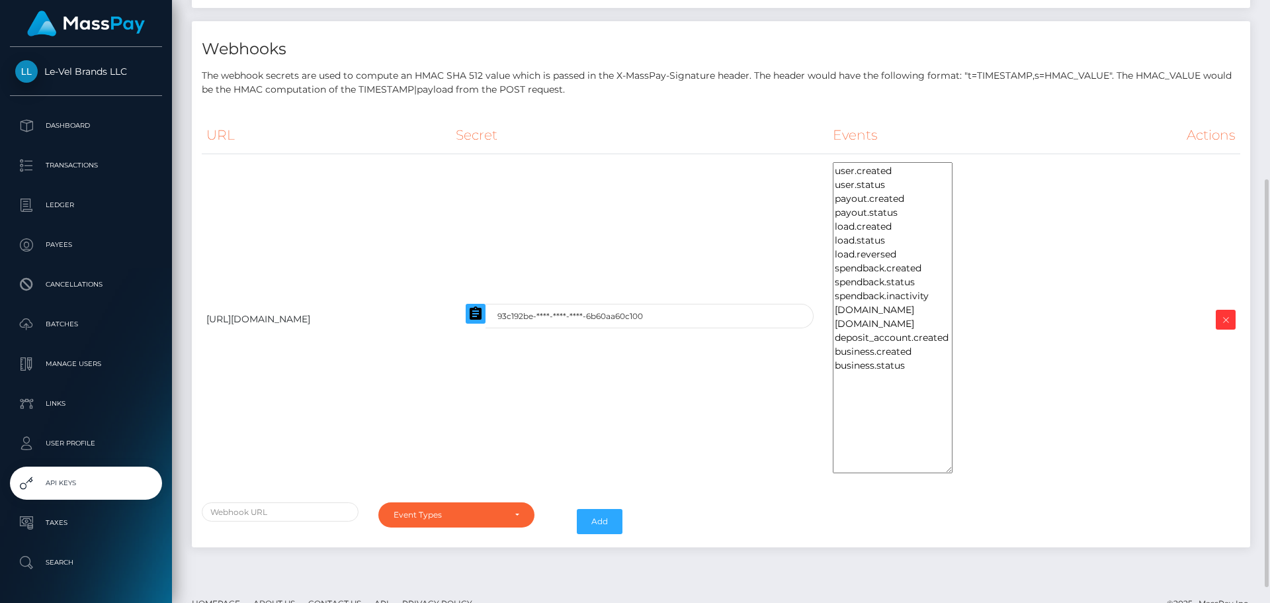
scroll to position [288, 0]
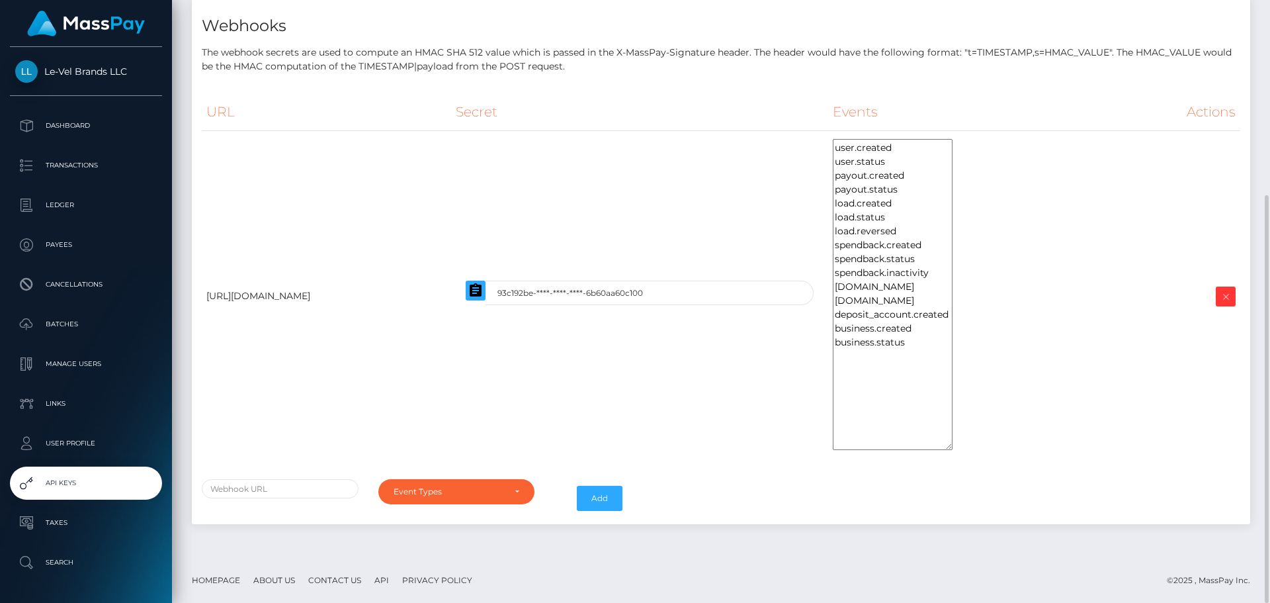
click at [745, 568] on footer "Homepage About Us Contact Us API Privacy Policy © 2025 , MassPay Inc." at bounding box center [721, 580] width 1098 height 46
click at [736, 565] on footer "Homepage About Us Contact Us API Privacy Policy © 2025 , MassPay Inc." at bounding box center [721, 580] width 1098 height 46
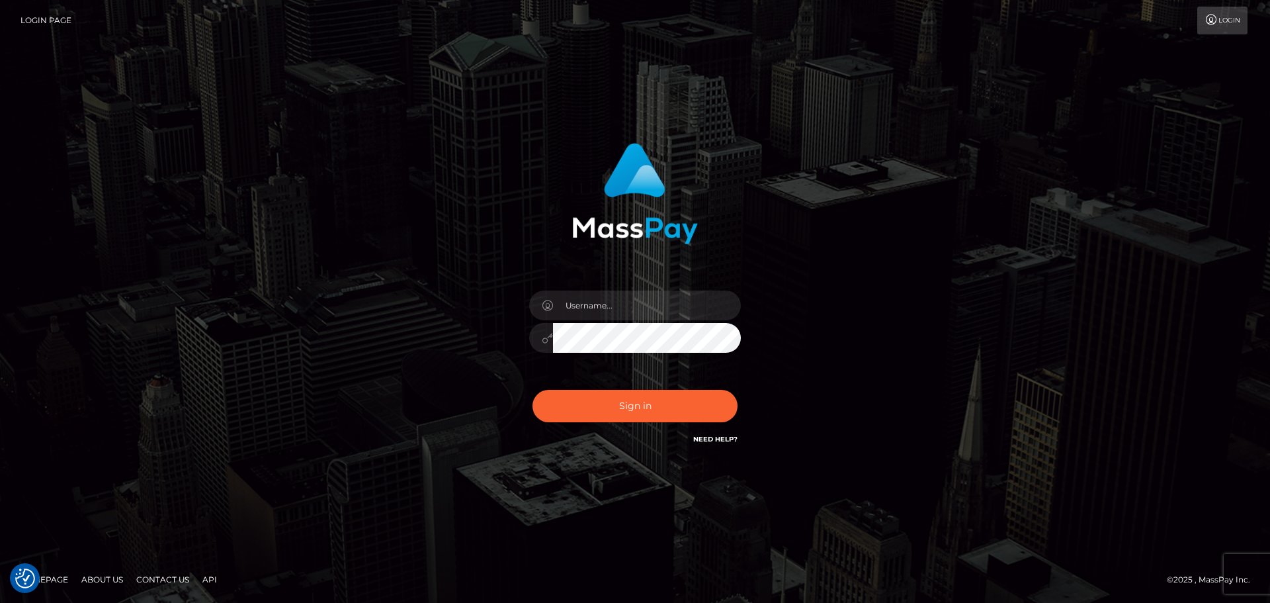
type input "wb.le-vel.cad"
click at [625, 405] on button "Sign in" at bounding box center [635, 406] width 205 height 32
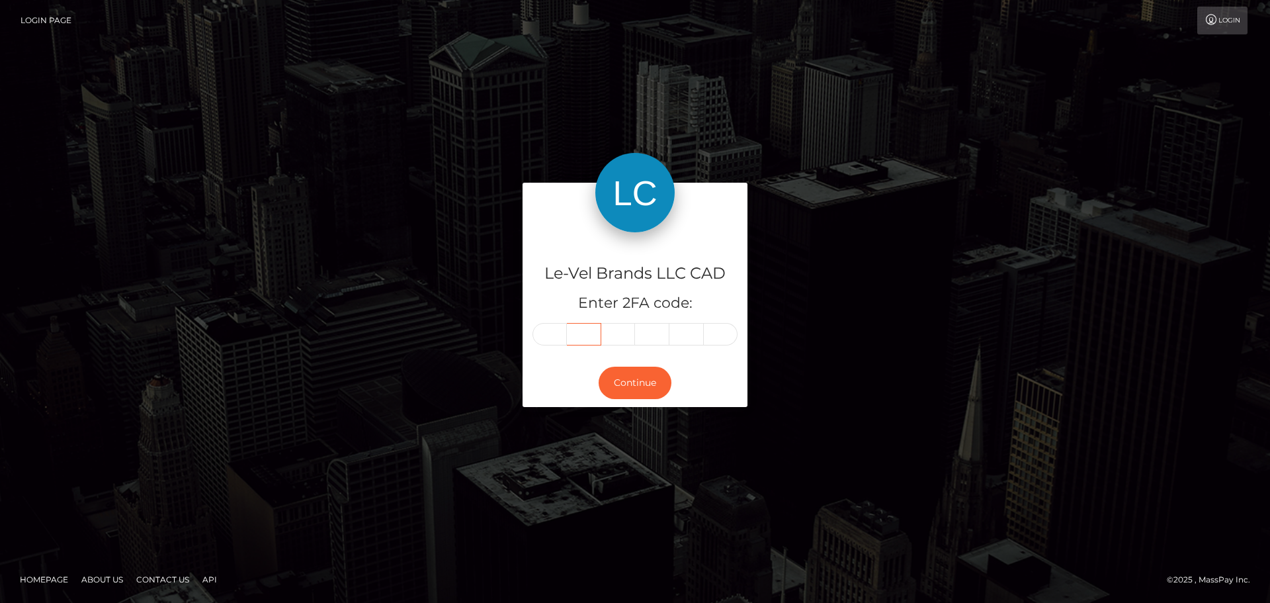
type input "4"
type input "1"
type input "5"
type input "6"
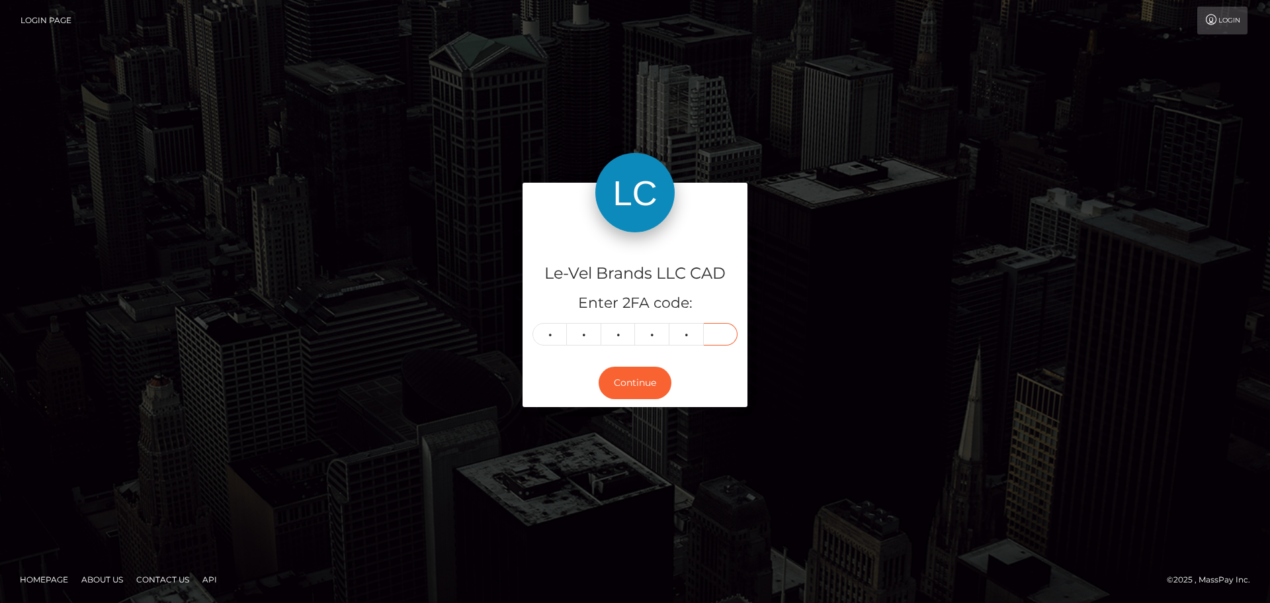
type input "8"
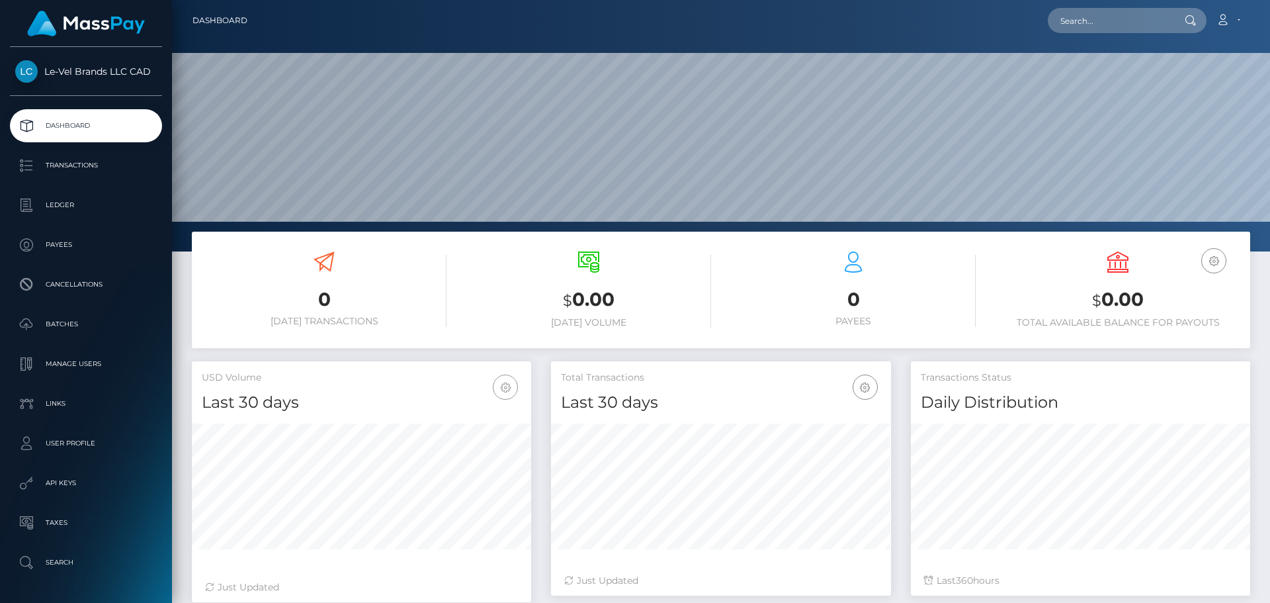
scroll to position [235, 340]
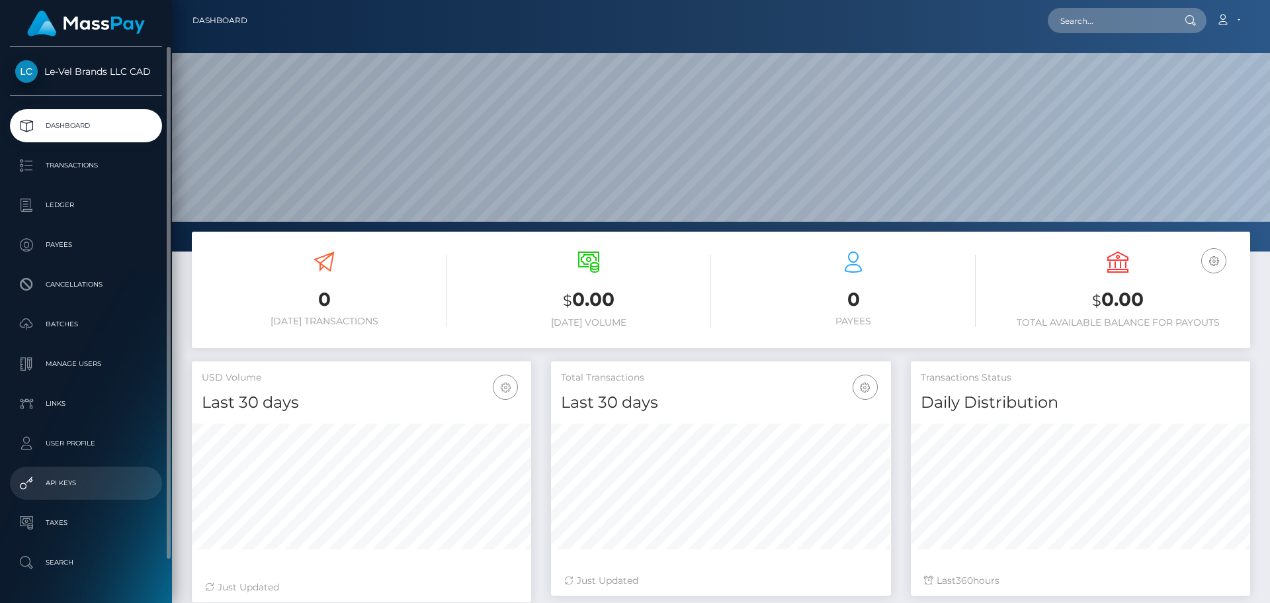
click at [59, 472] on link "API Keys" at bounding box center [86, 482] width 152 height 33
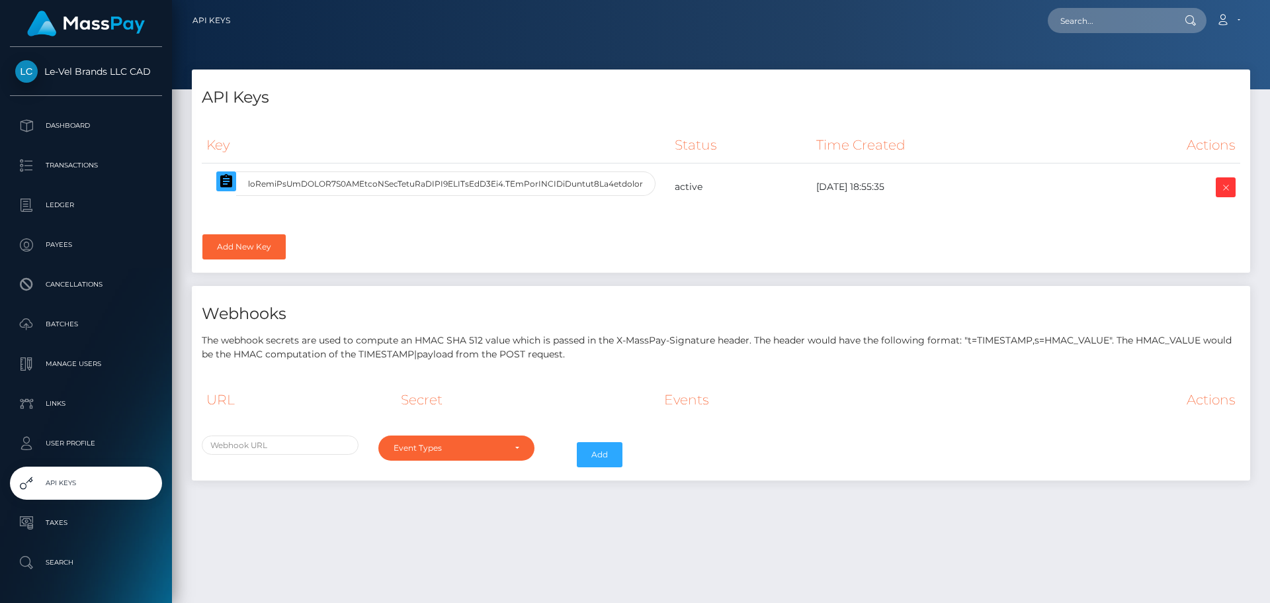
select select
click at [216, 439] on input "text" at bounding box center [280, 444] width 157 height 19
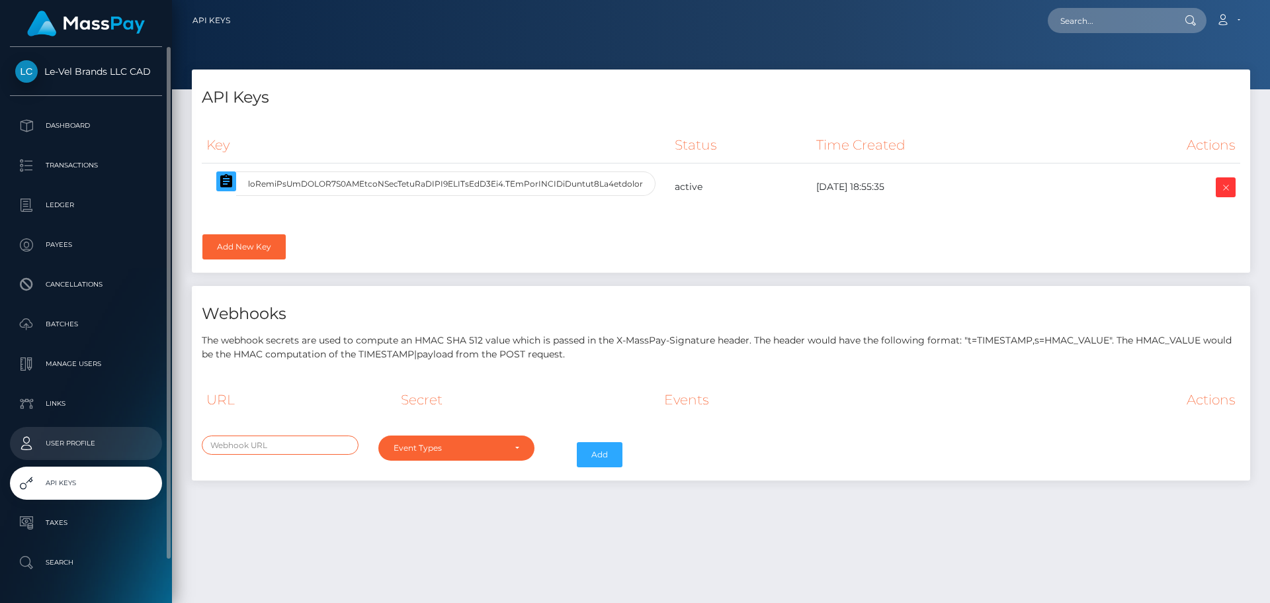
paste input "[URL][DOMAIN_NAME]"
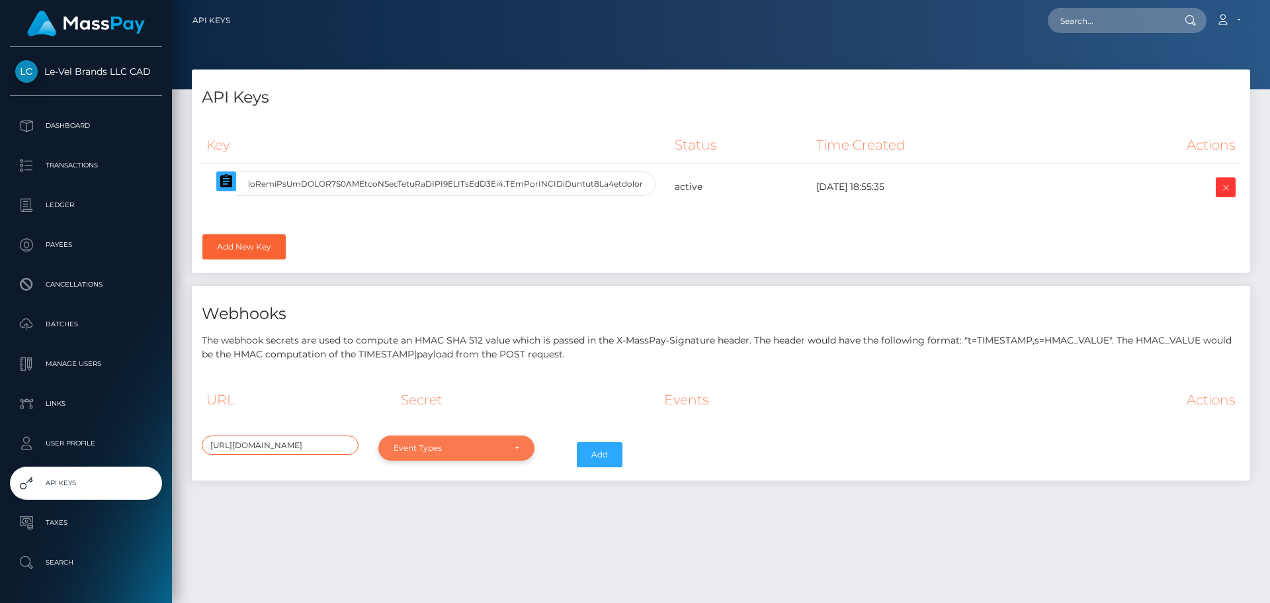
type input "[URL][DOMAIN_NAME]"
click at [466, 443] on div "Event Types" at bounding box center [449, 448] width 111 height 11
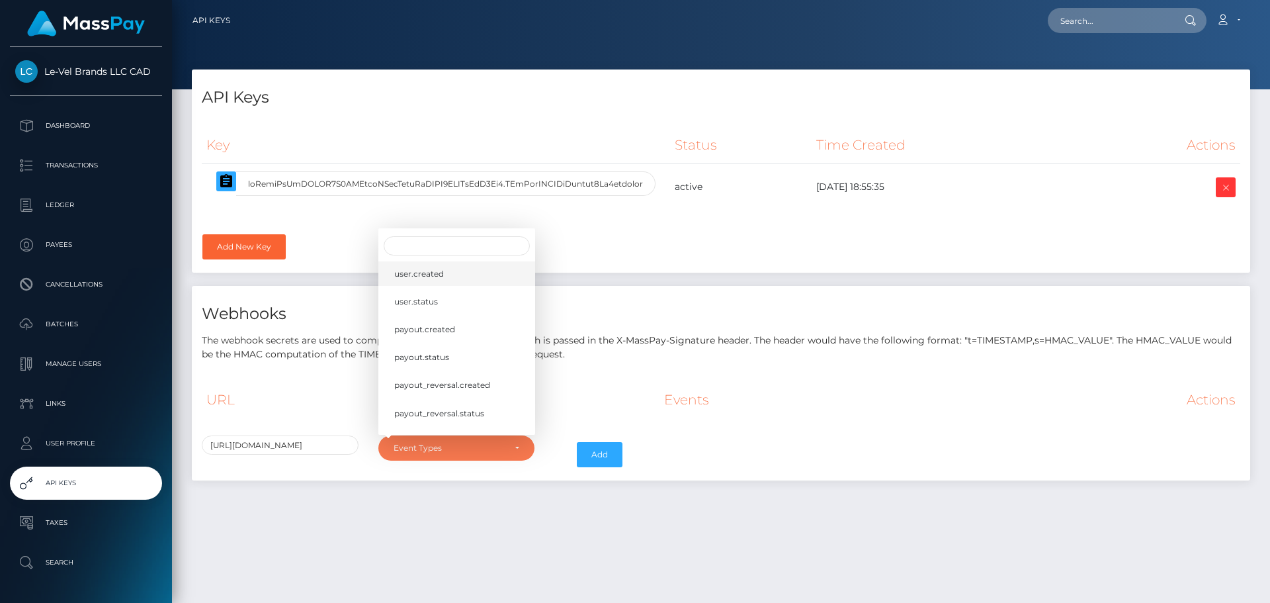
click at [425, 274] on span "user.created" at bounding box center [419, 273] width 50 height 12
select select "user.created"
click at [435, 312] on link "user.status" at bounding box center [456, 301] width 157 height 24
click at [449, 329] on span "payout.created" at bounding box center [424, 329] width 61 height 12
click at [463, 358] on link "payout.status" at bounding box center [456, 357] width 157 height 24
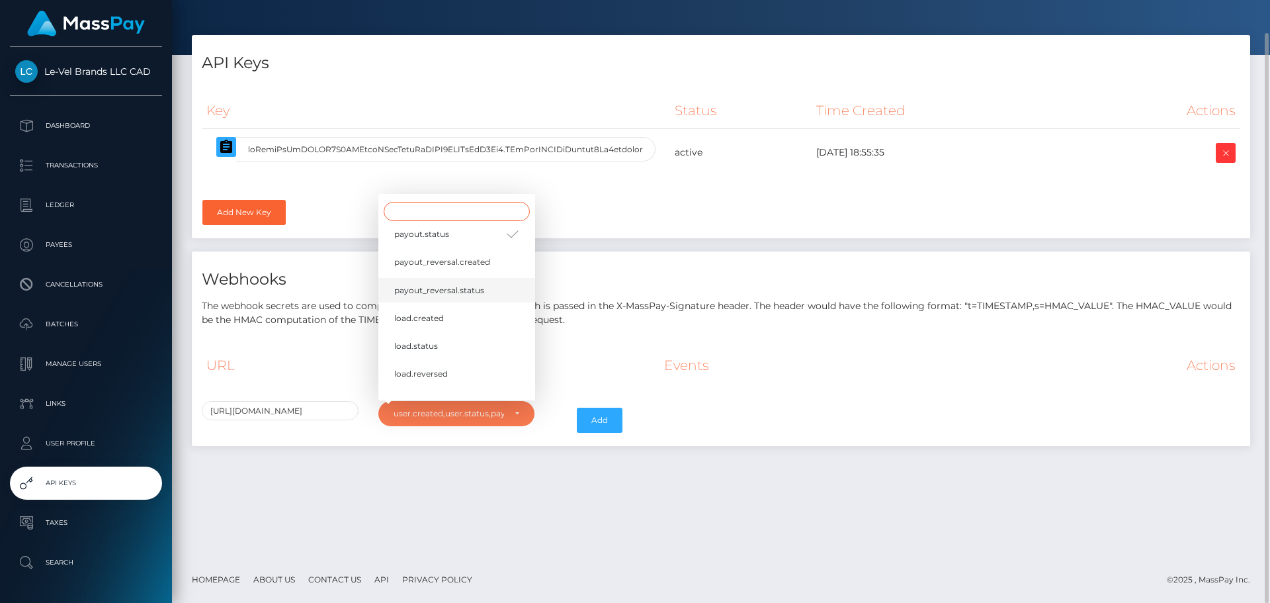
scroll to position [66, 0]
click at [460, 336] on link "load.created" at bounding box center [456, 340] width 157 height 24
click at [466, 373] on link "load.status" at bounding box center [456, 368] width 157 height 24
click at [449, 272] on link "load.reversed" at bounding box center [456, 263] width 157 height 24
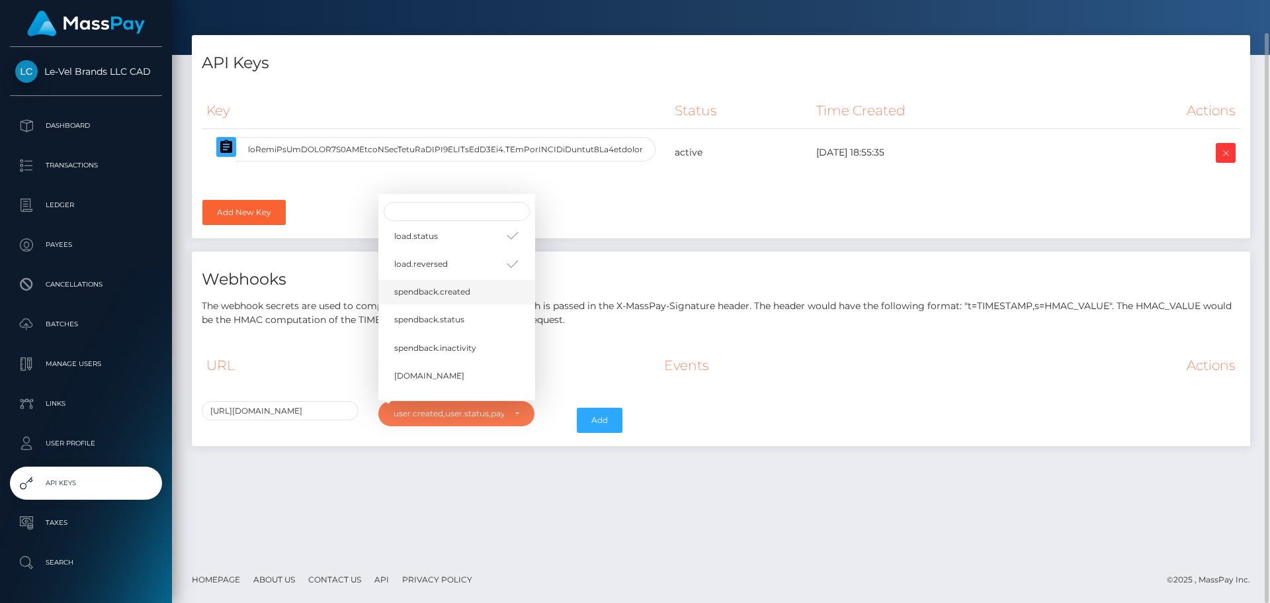
click at [453, 290] on span "spendback.created" at bounding box center [432, 292] width 76 height 12
click at [456, 320] on span "spendback.status" at bounding box center [429, 320] width 70 height 12
click at [467, 350] on span "spendback.inactivity" at bounding box center [435, 347] width 82 height 12
click at [432, 241] on link "[DOMAIN_NAME]" at bounding box center [456, 243] width 157 height 24
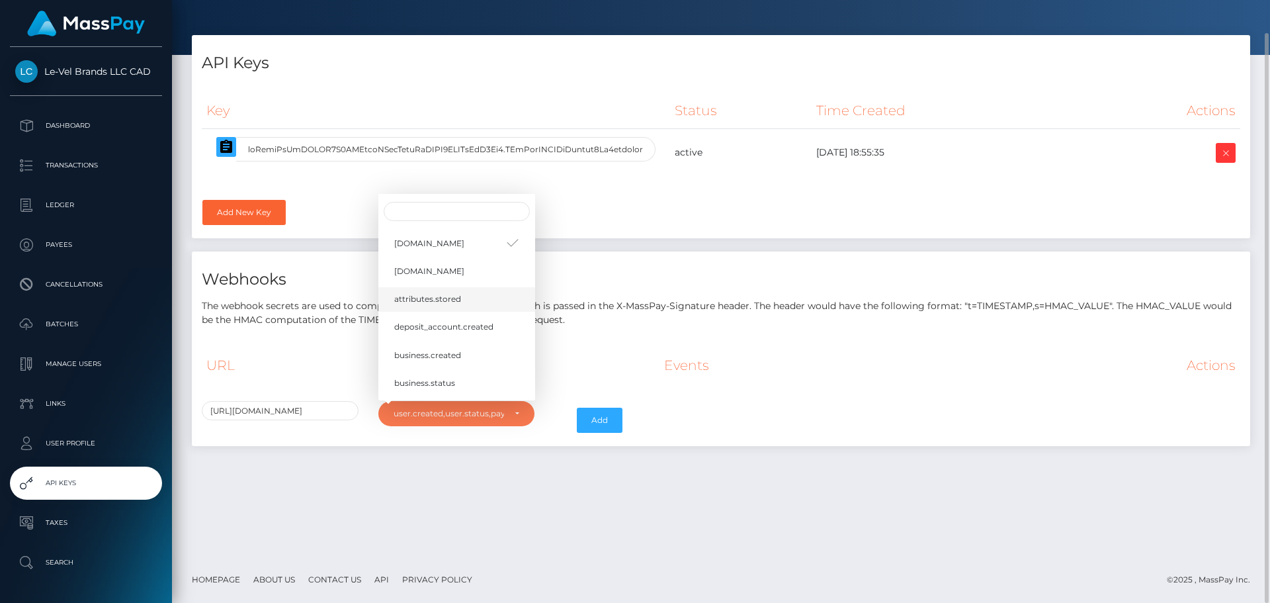
click at [445, 304] on span "attributes.stored" at bounding box center [427, 299] width 67 height 12
click at [452, 330] on span "deposit_account.created" at bounding box center [443, 327] width 99 height 12
click at [456, 327] on span "business.created" at bounding box center [427, 326] width 67 height 12
click at [457, 355] on link "business.status" at bounding box center [456, 354] width 157 height 24
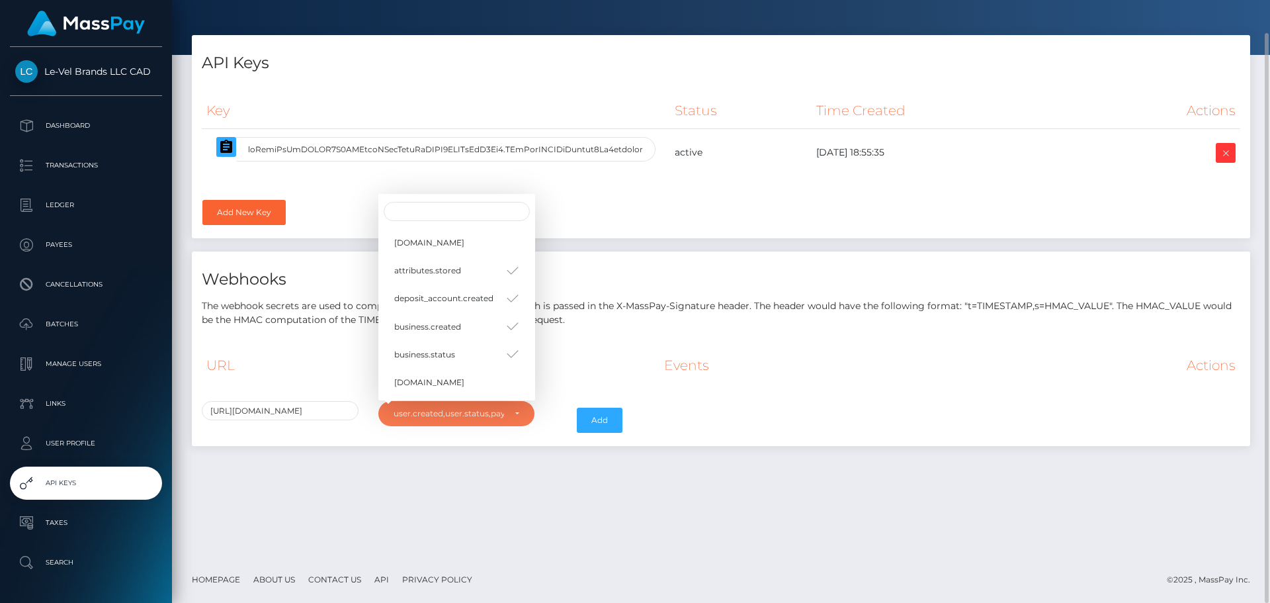
click at [547, 429] on div "Add" at bounding box center [588, 420] width 88 height 38
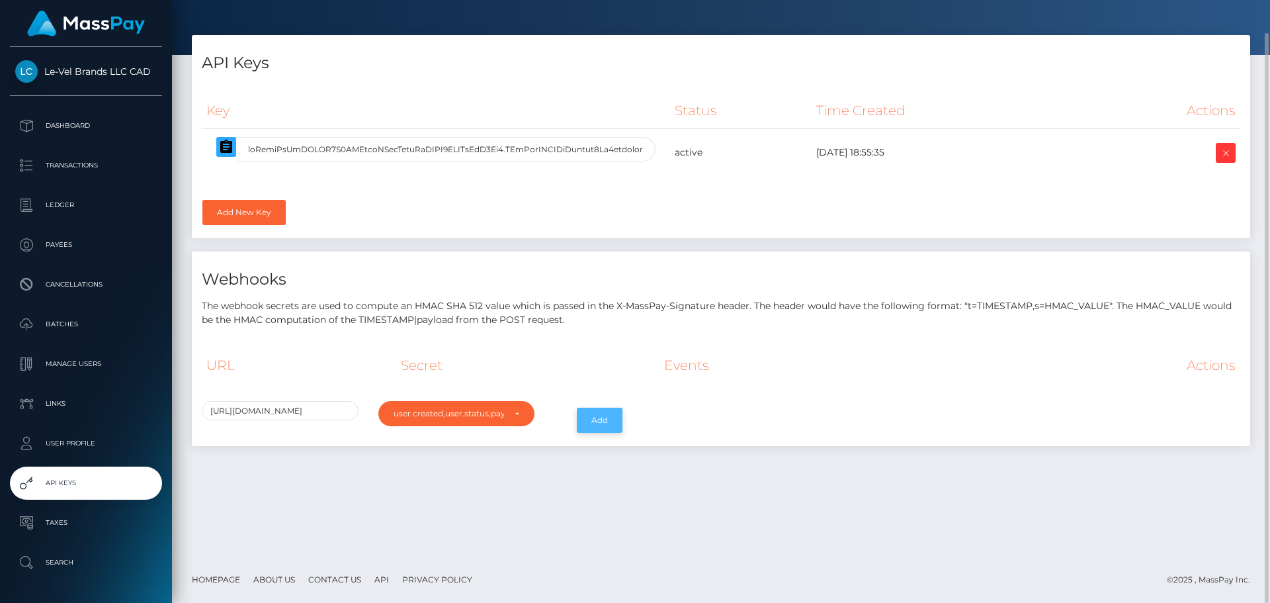
click at [582, 423] on button "Add" at bounding box center [600, 420] width 46 height 25
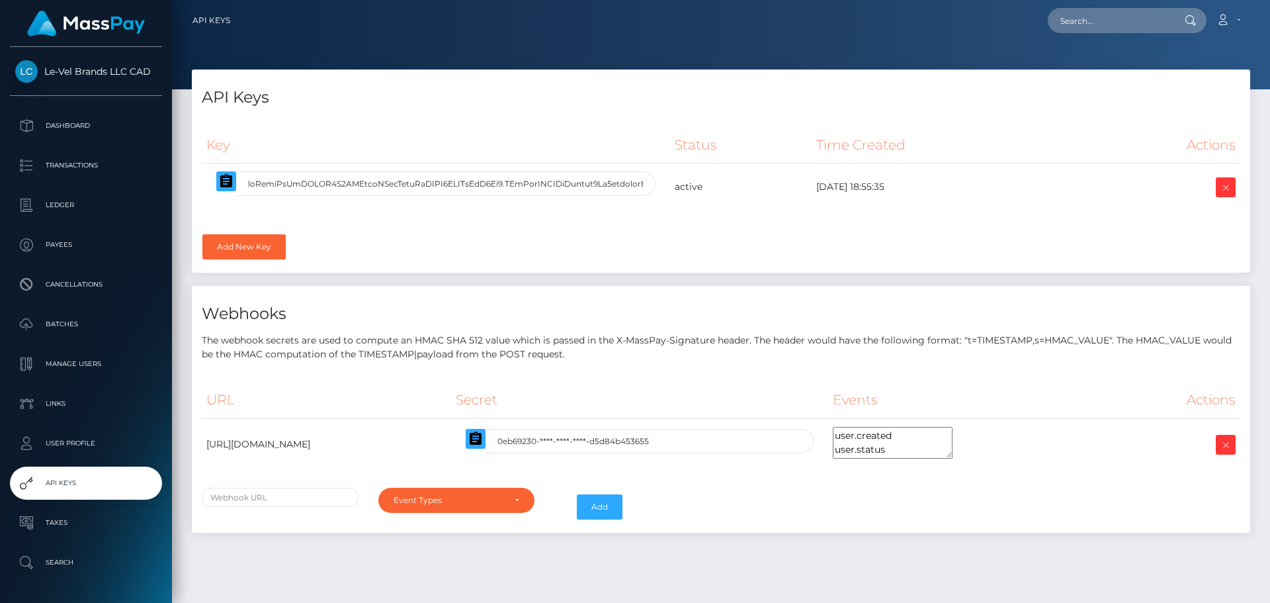
select select
click at [506, 194] on input "text" at bounding box center [445, 183] width 419 height 24
click at [224, 184] on icon "button" at bounding box center [226, 181] width 16 height 16
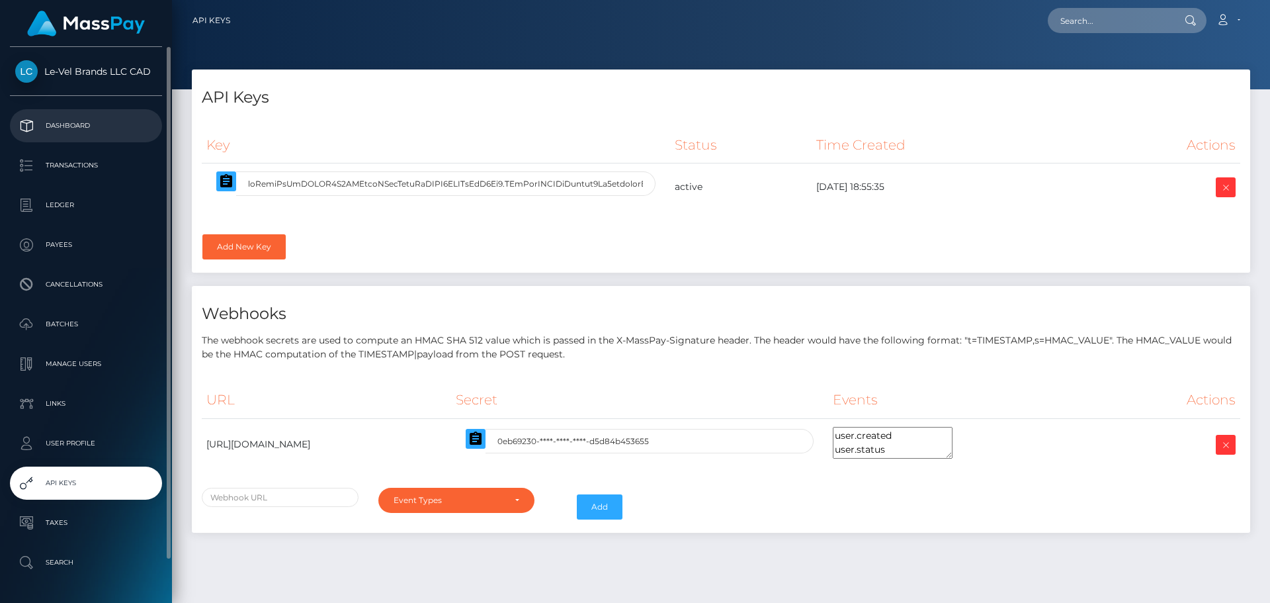
click at [103, 125] on p "Dashboard" at bounding box center [86, 126] width 142 height 20
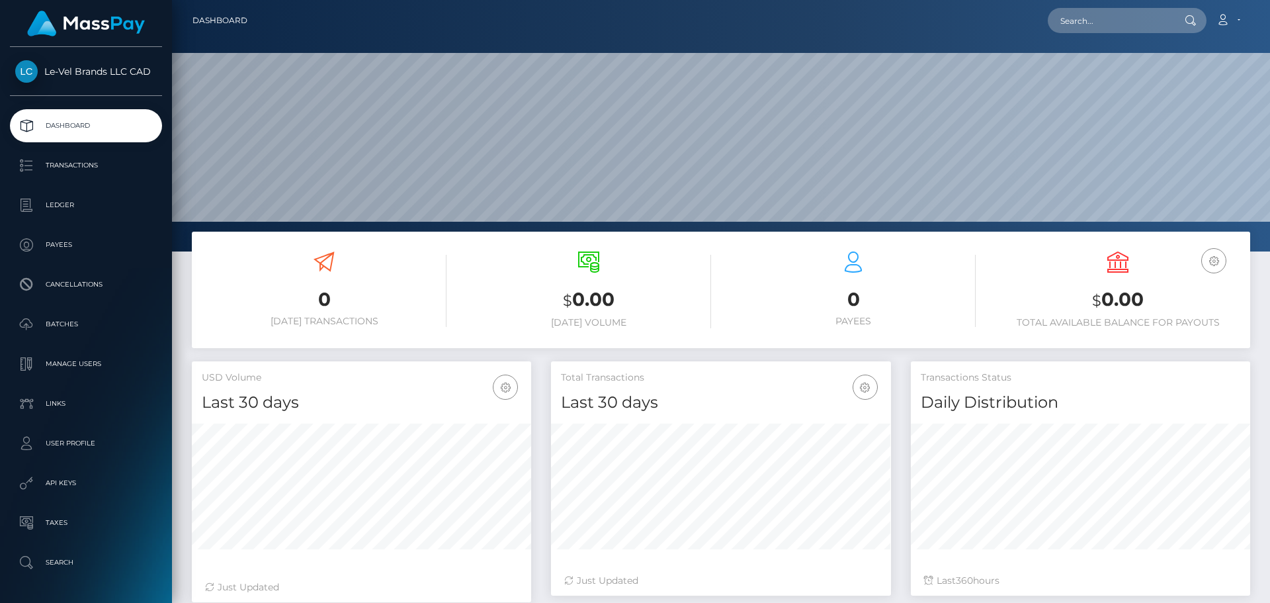
scroll to position [235, 340]
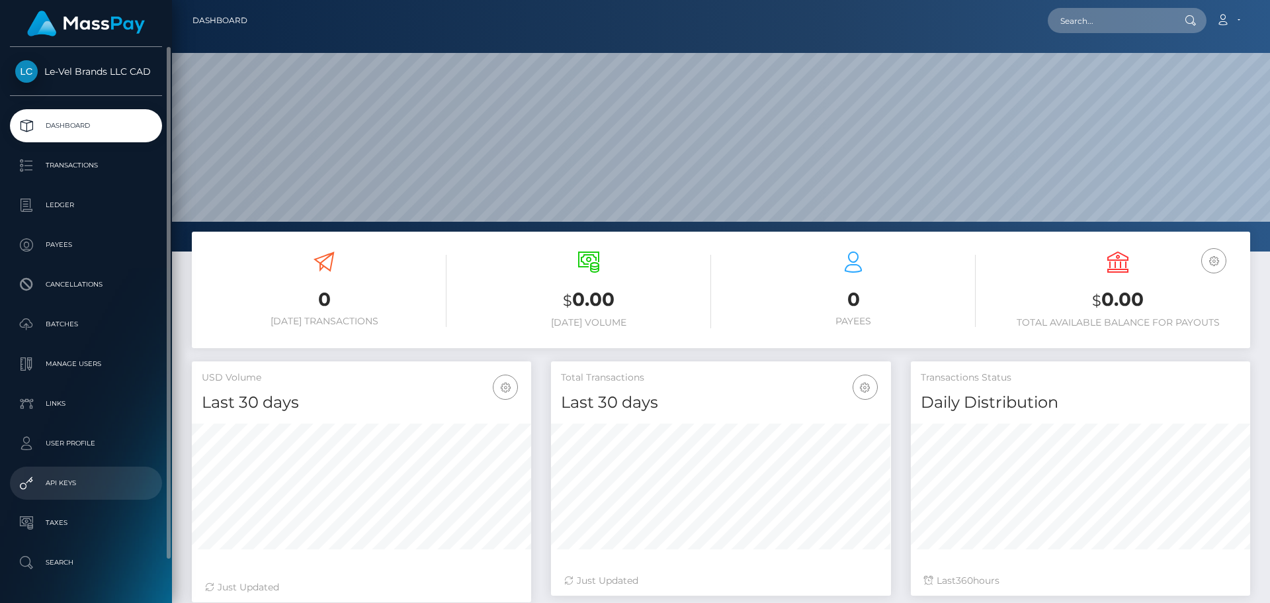
click at [87, 478] on p "API Keys" at bounding box center [86, 483] width 142 height 20
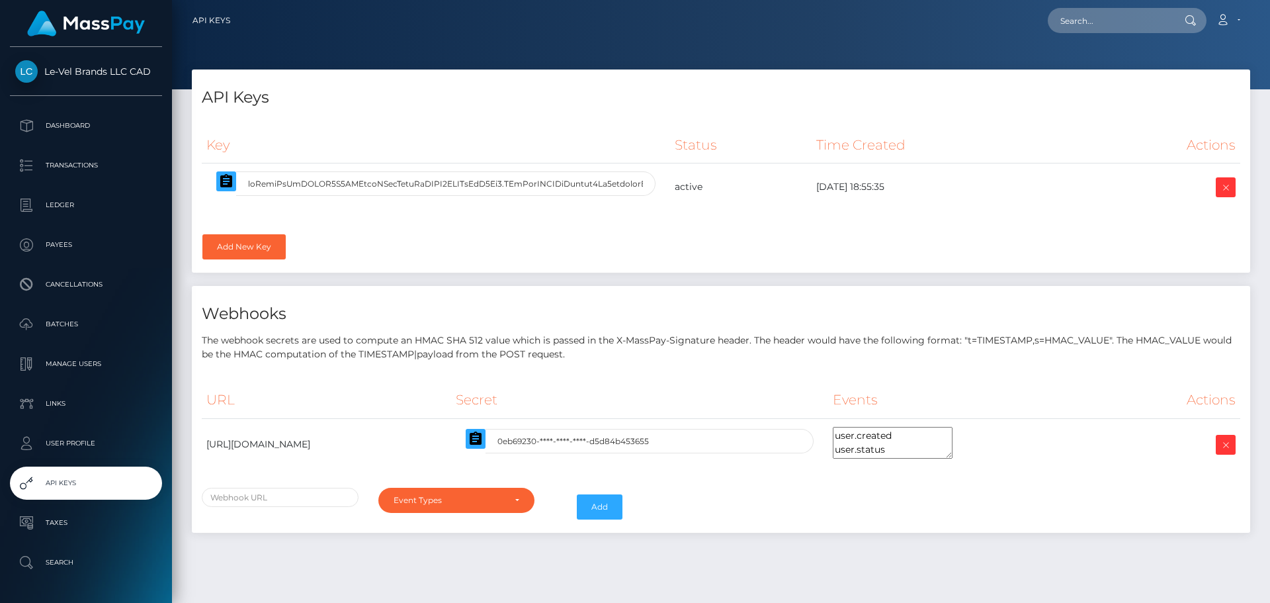
select select
click at [614, 185] on input "text" at bounding box center [445, 183] width 419 height 24
click at [231, 177] on icon "button" at bounding box center [226, 180] width 12 height 13
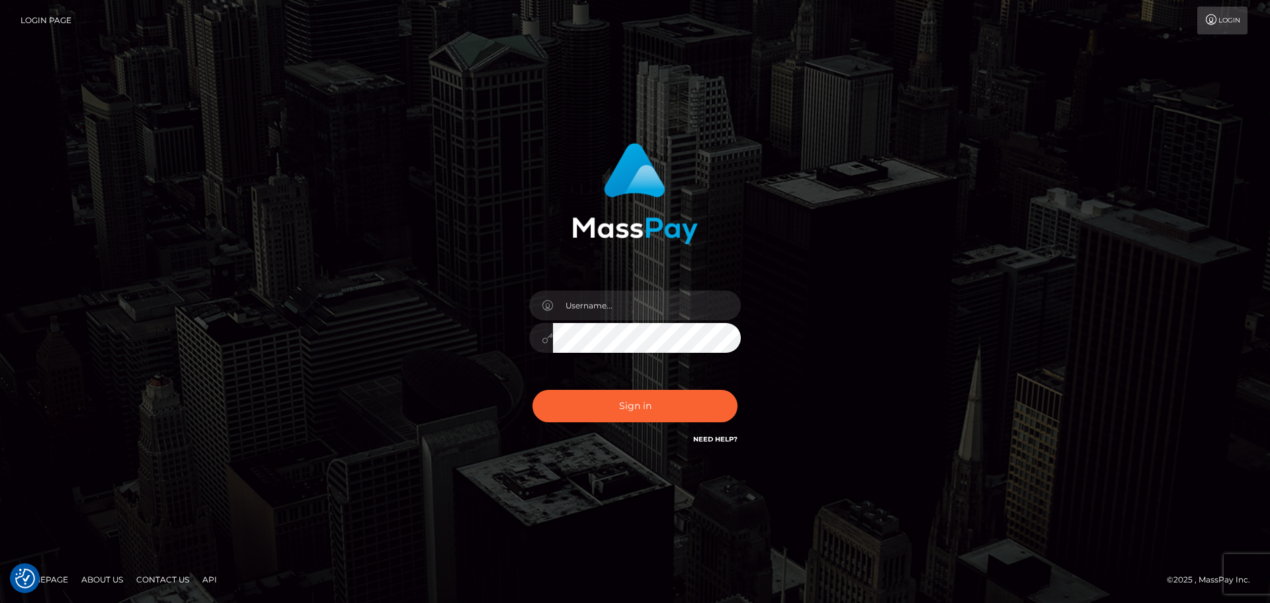
checkbox input "true"
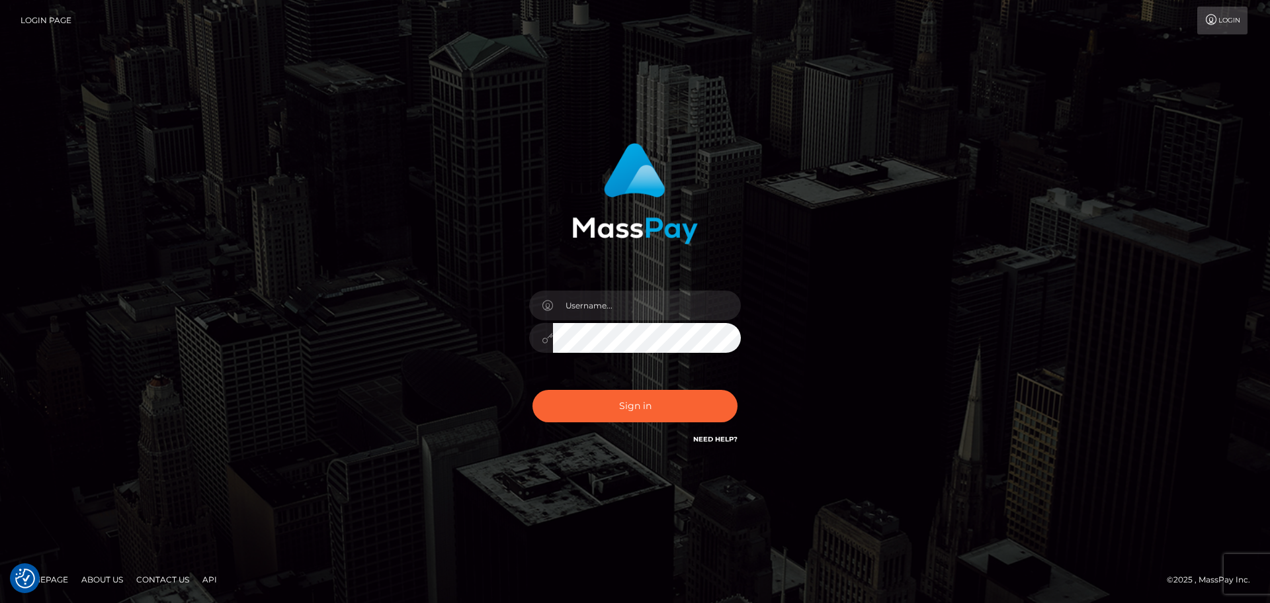
checkbox input "true"
